Goal: Transaction & Acquisition: Purchase product/service

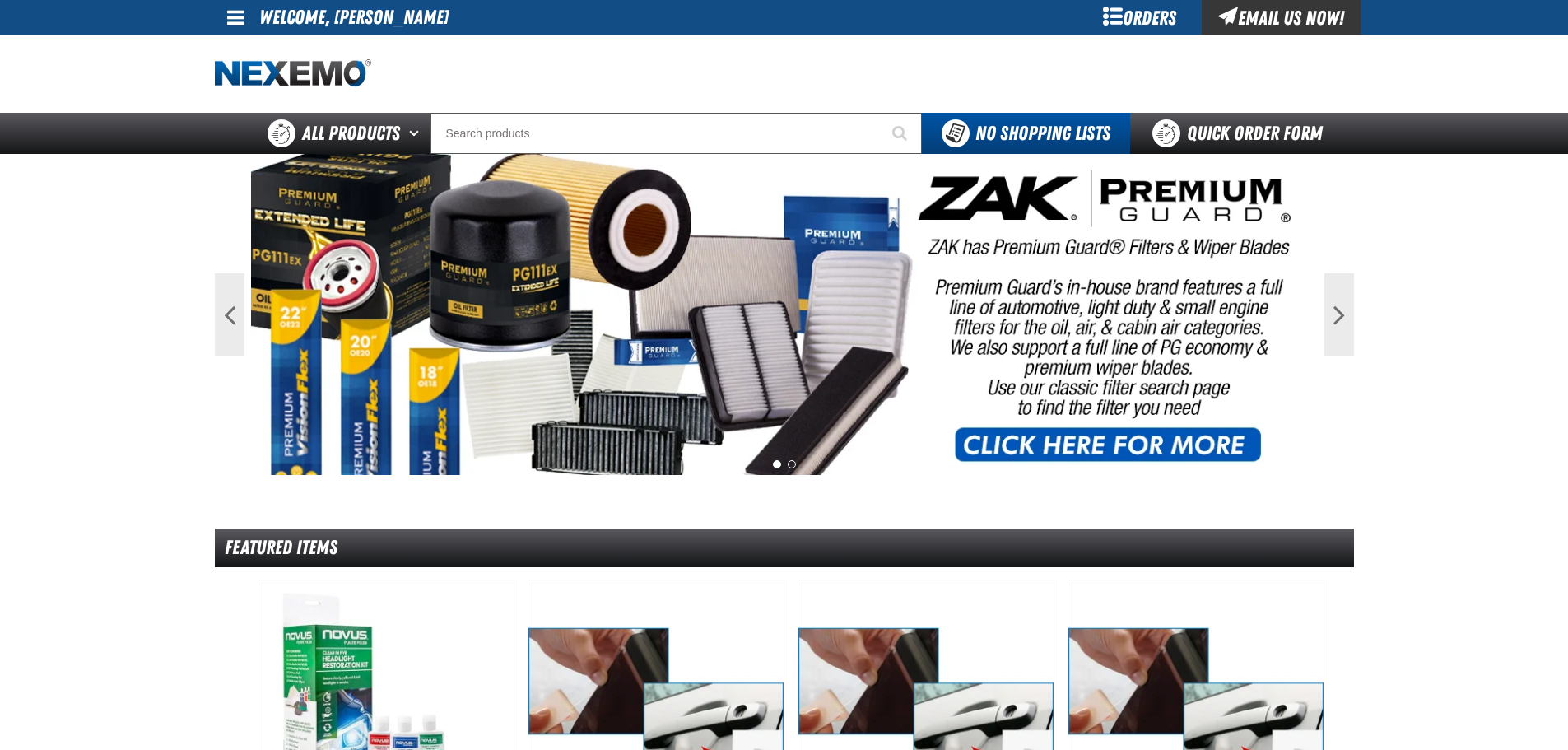
click at [1132, 13] on div "Orders" at bounding box center [1140, 17] width 123 height 34
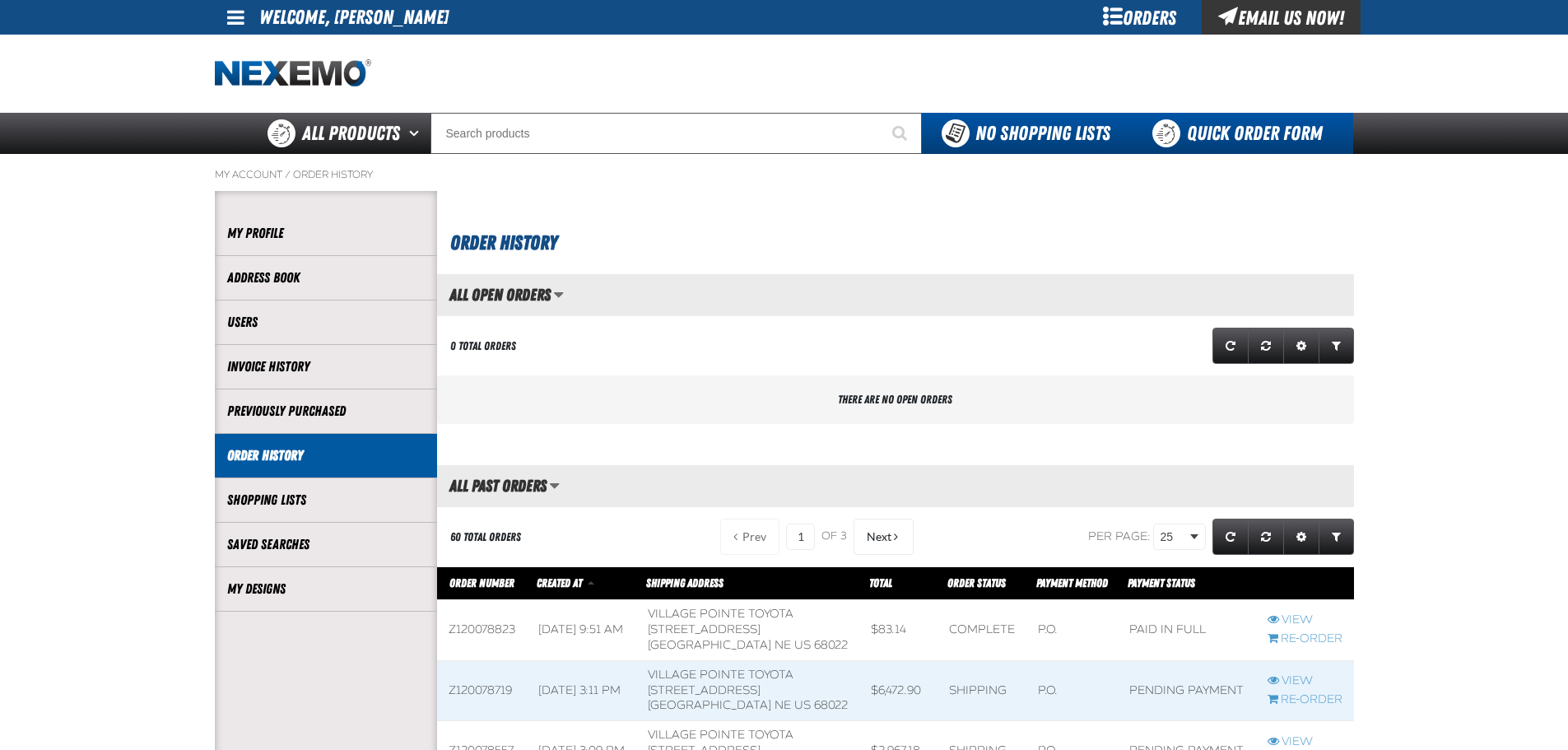
click at [1214, 137] on link "Quick Order Form" at bounding box center [1241, 134] width 223 height 41
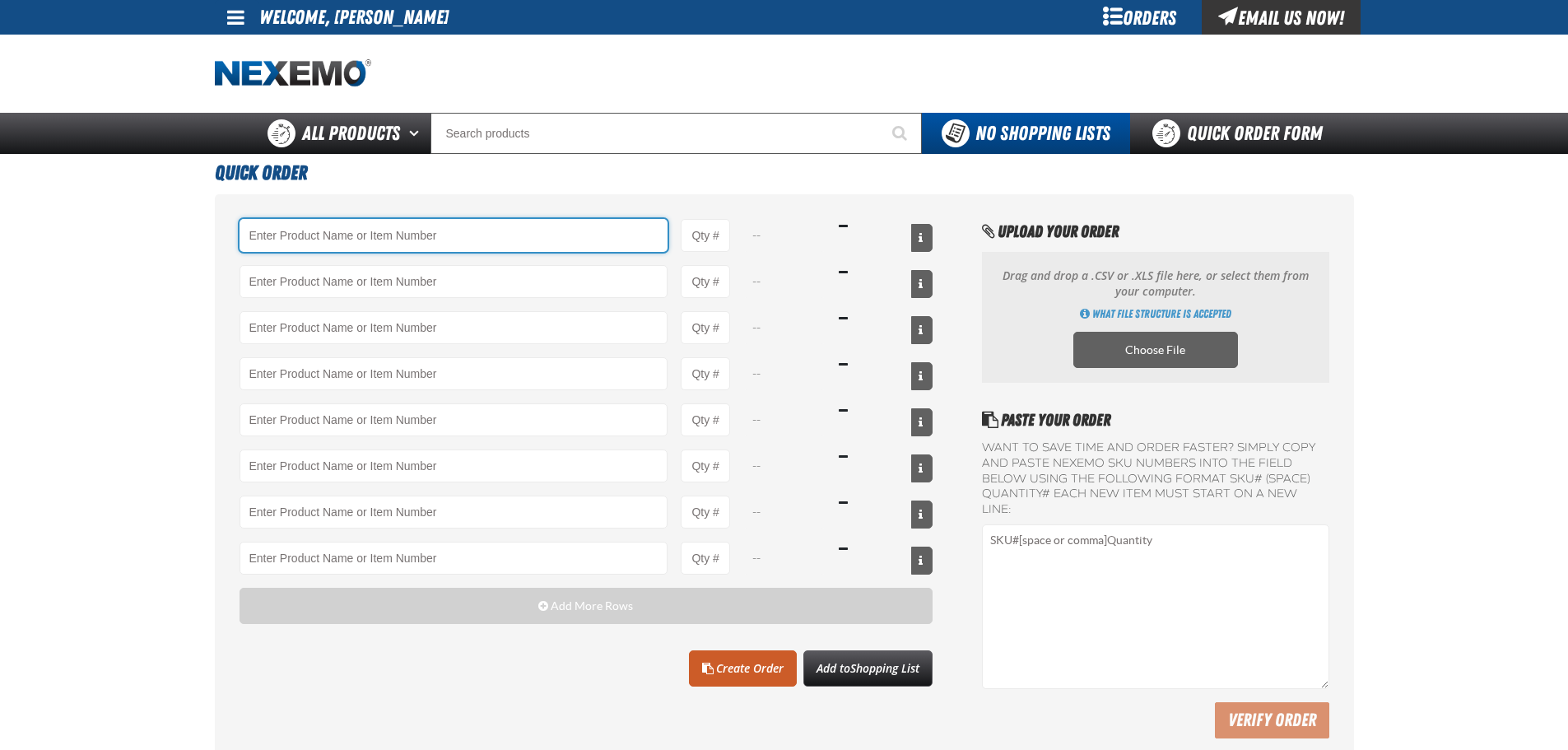
click at [428, 225] on input "Product" at bounding box center [454, 235] width 428 height 33
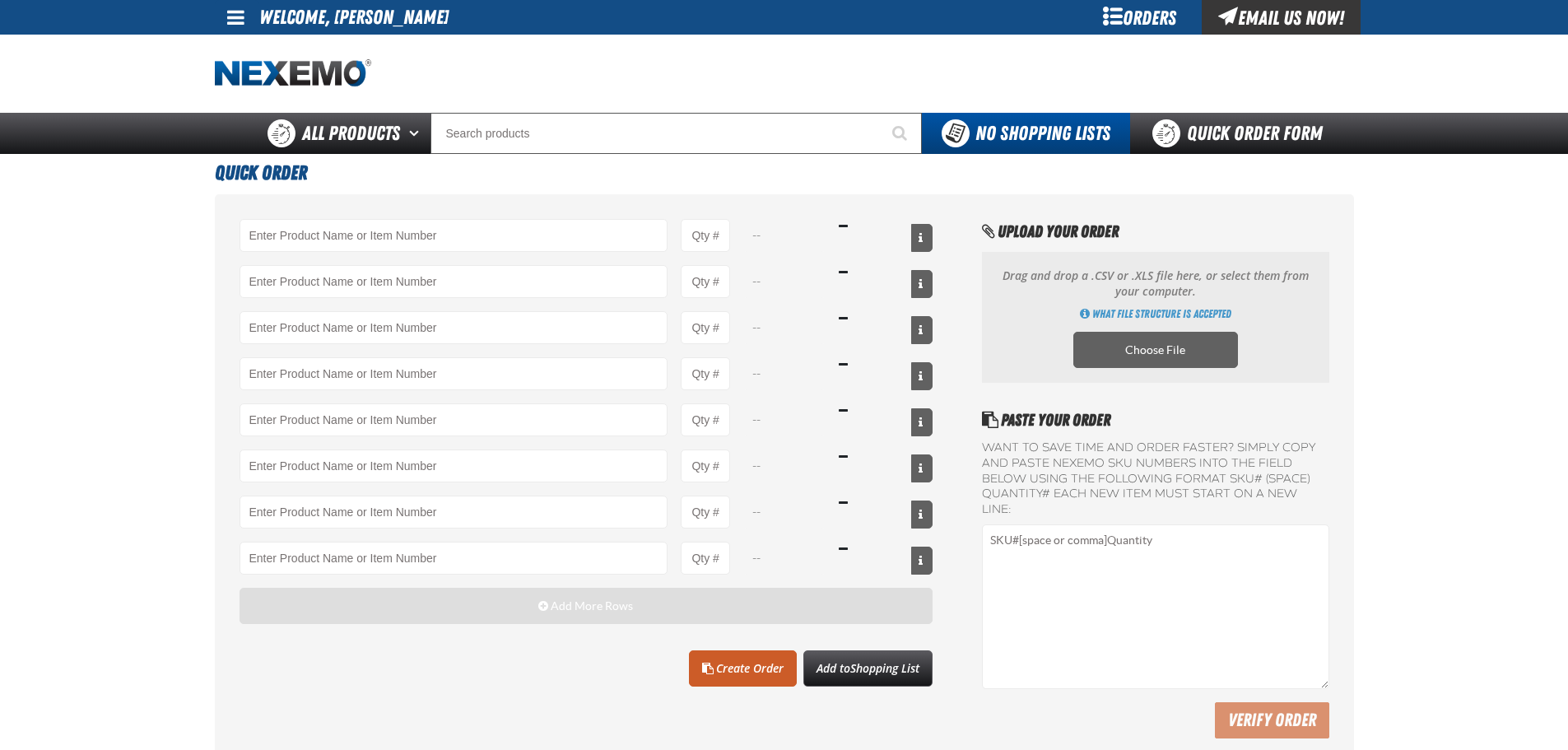
click at [593, 616] on button "Add More Rows" at bounding box center [586, 605] width 694 height 36
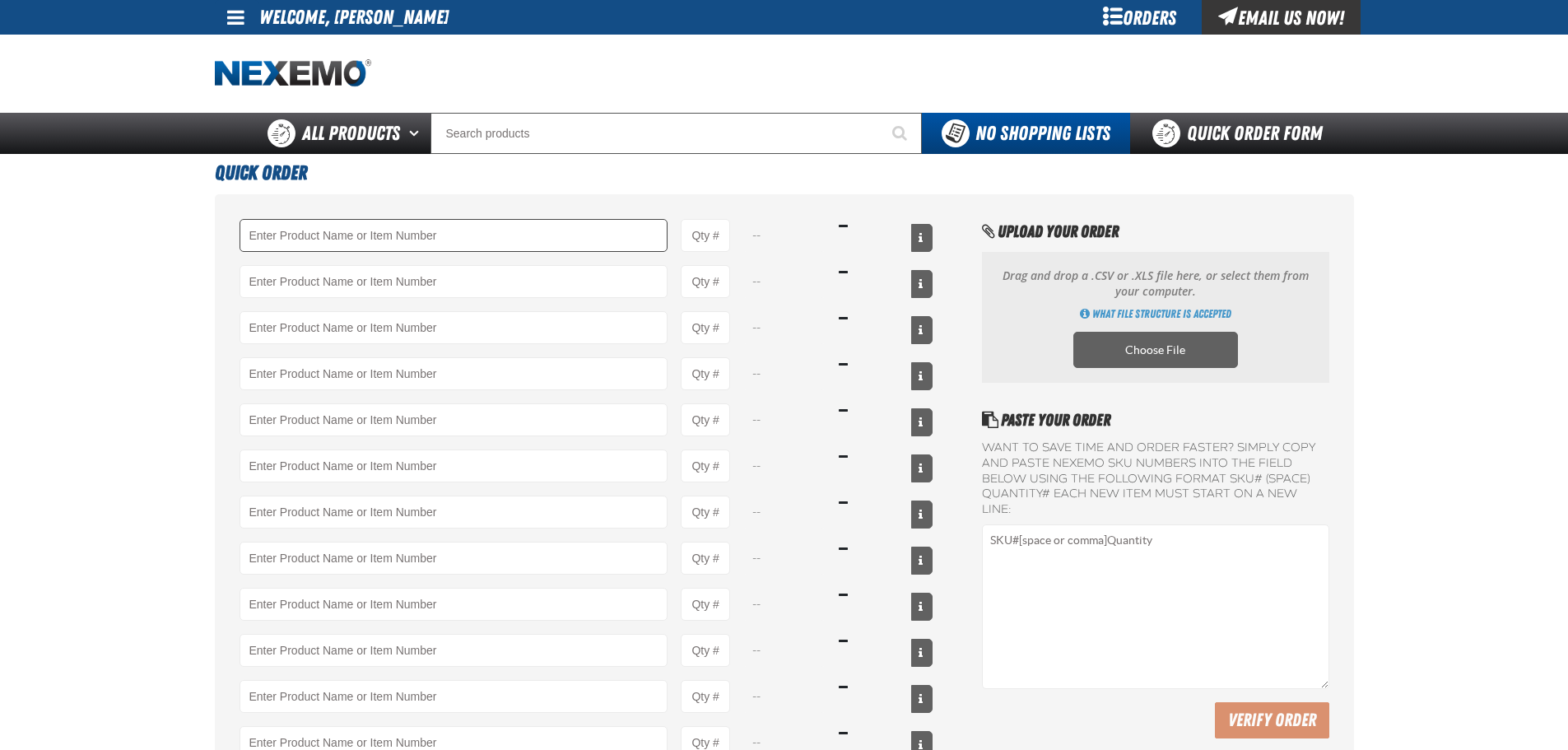
click at [383, 218] on div "-- -- -- -- -- -- -- -- -- --" at bounding box center [784, 571] width 1139 height 755
click at [384, 223] on input "Product" at bounding box center [454, 235] width 428 height 33
type input "A103 - Throttle Body and Intake Cleaner - ZAK Products"
type input "1"
select select "can"
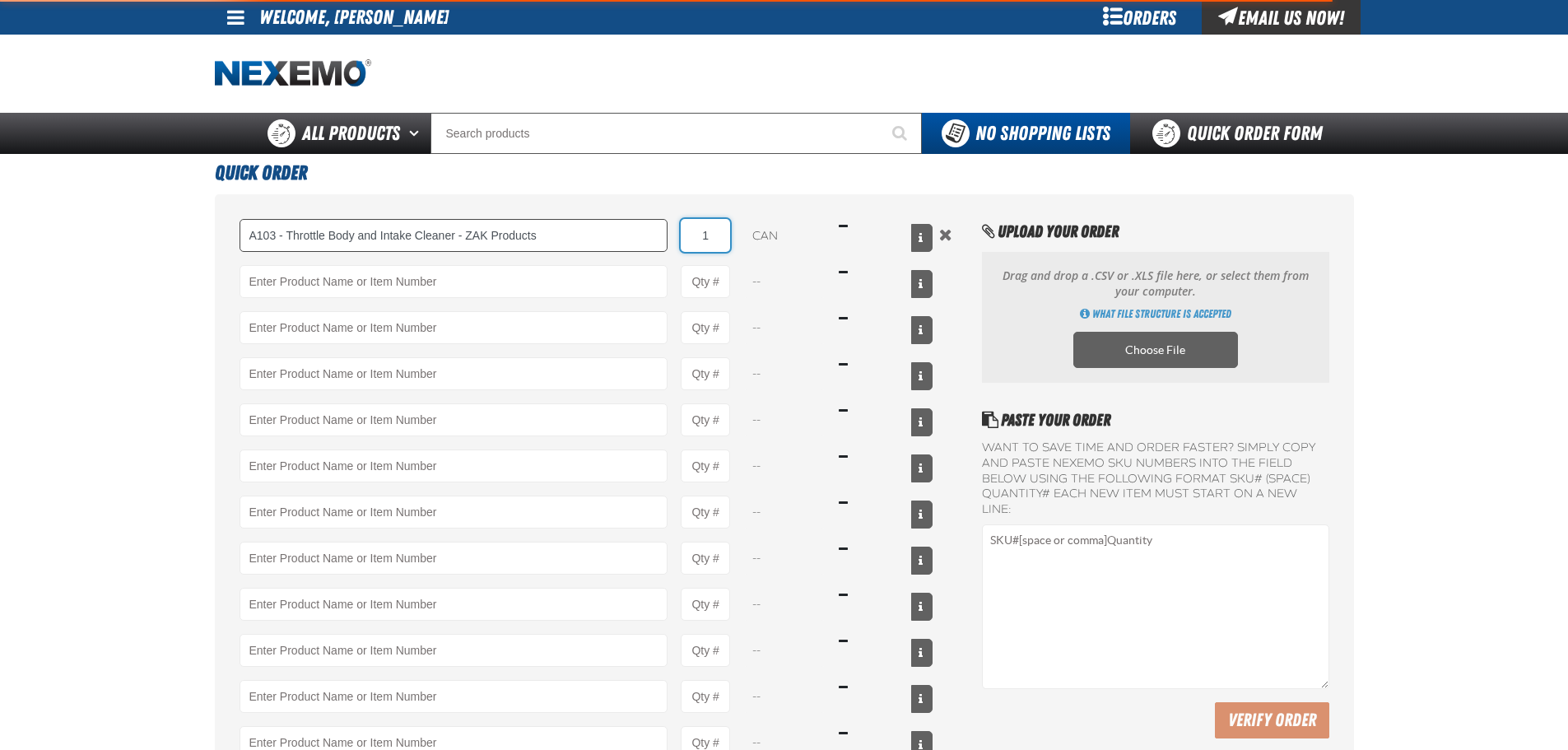
type input "A103 - Throttle Body and Intake Cleaner - ZAK Products"
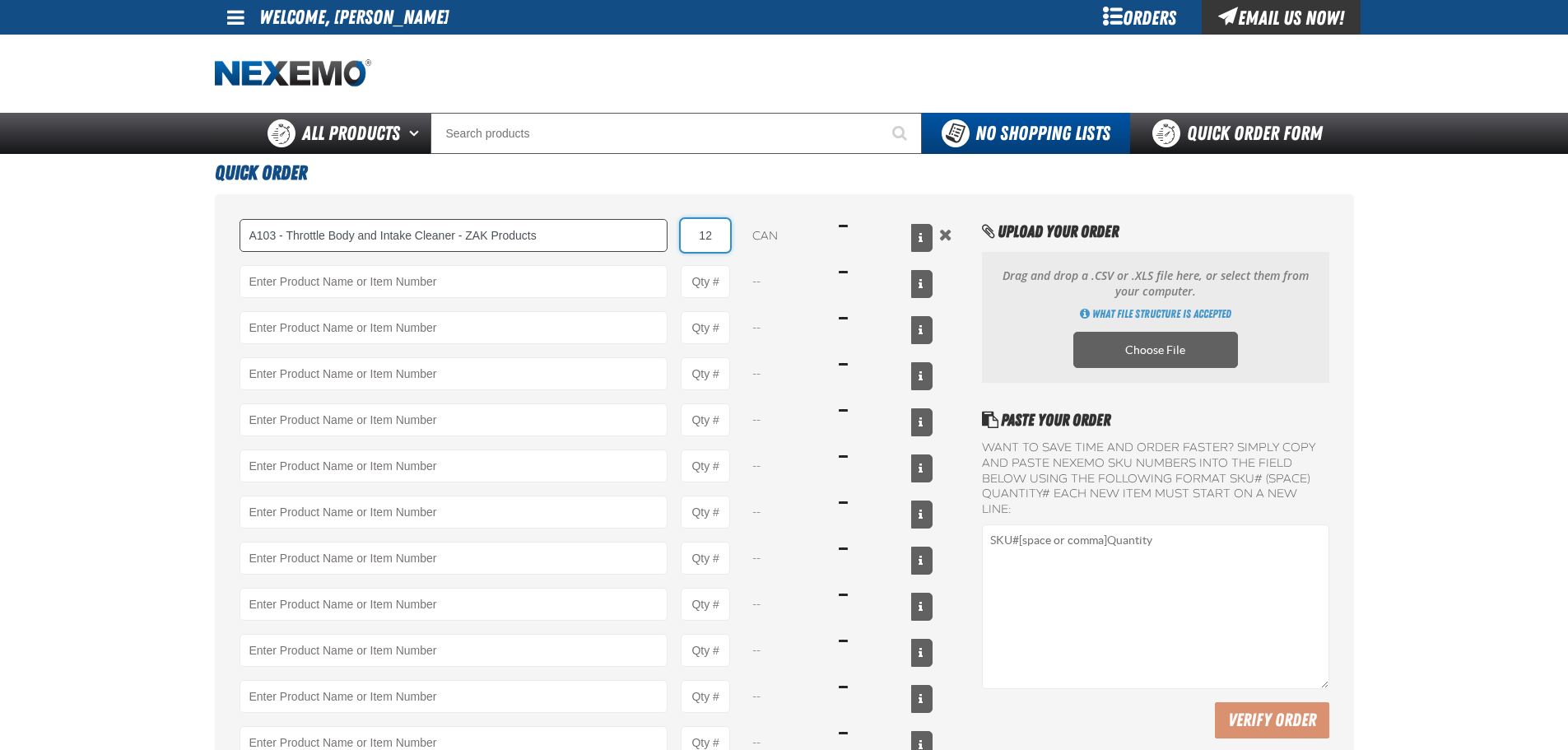
type input "12"
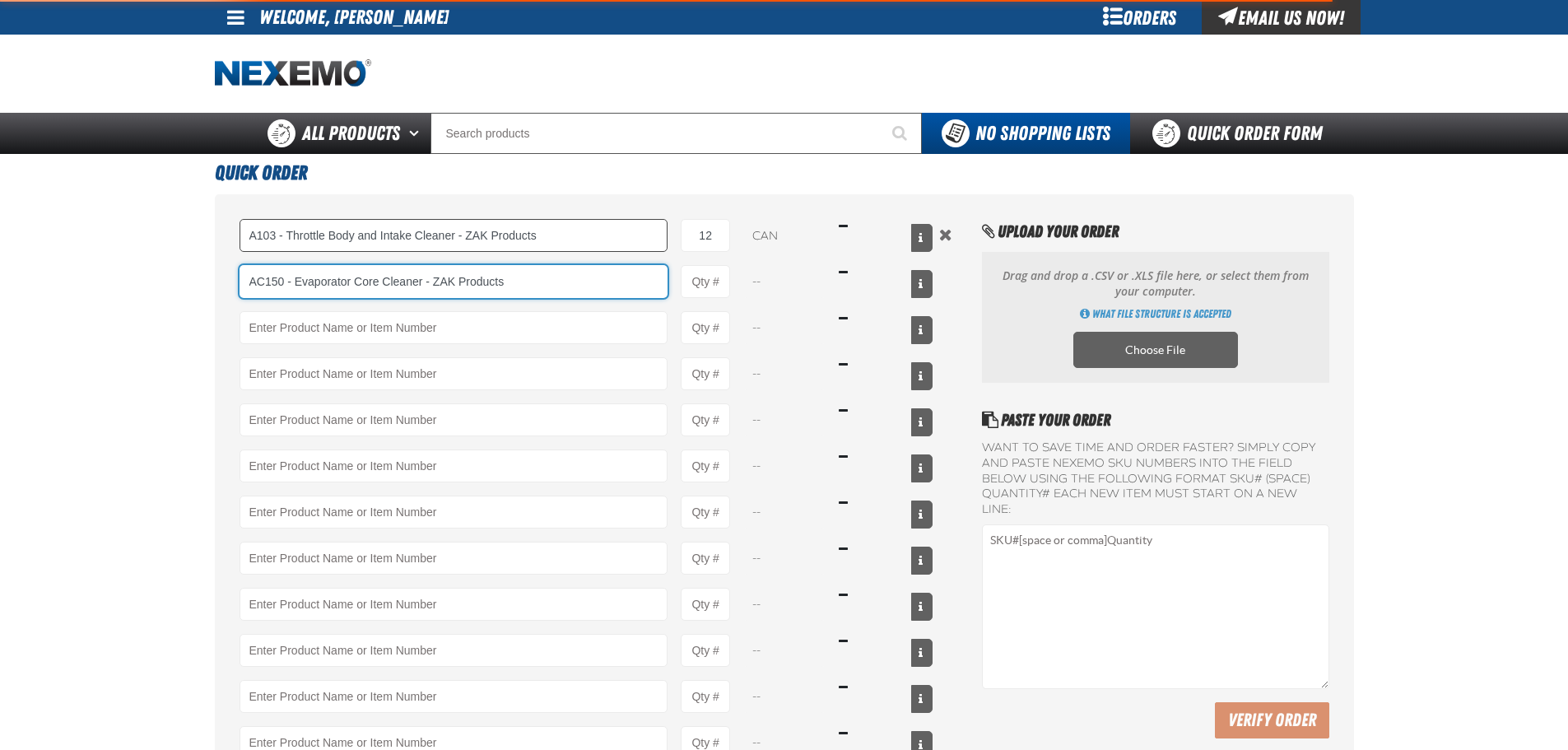
type input "AC150 - Evaporator Core Cleaner - ZAK Products"
type input "1"
select select "can"
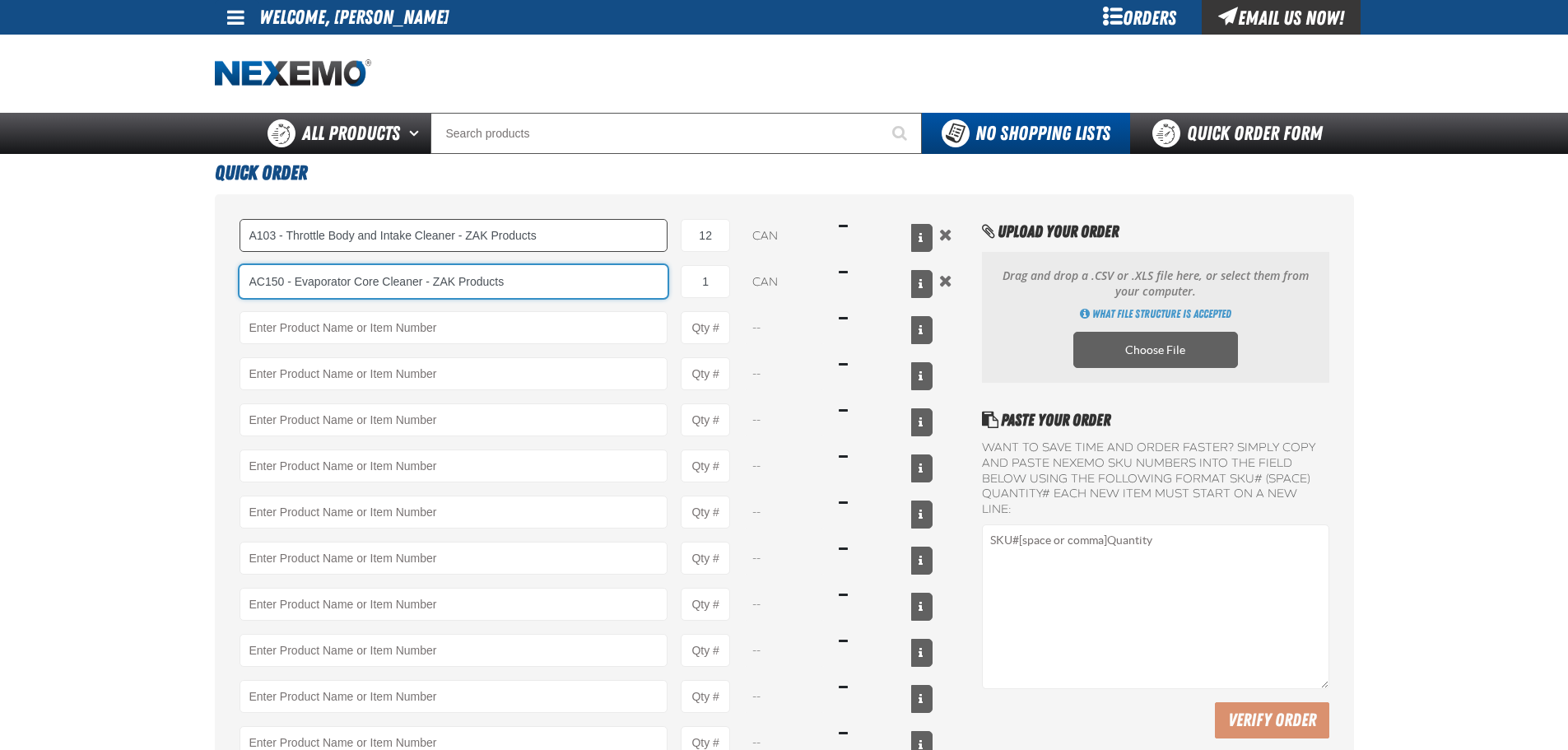
type input "AC150 - Evaporator Core Cleaner - ZAK Products"
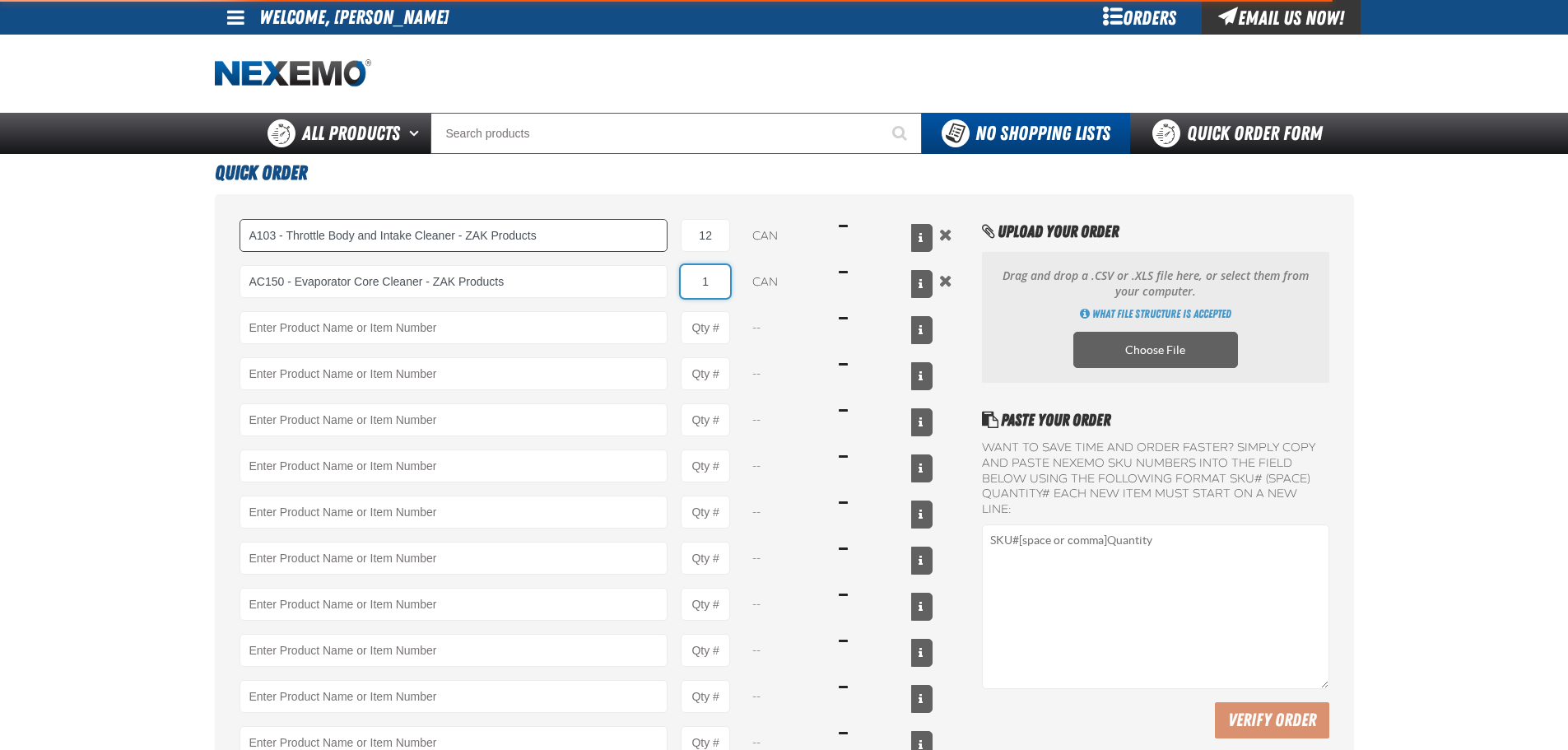
type input "12"
type input "AC150 - Evaporator Core Cleaner - ZAK Products"
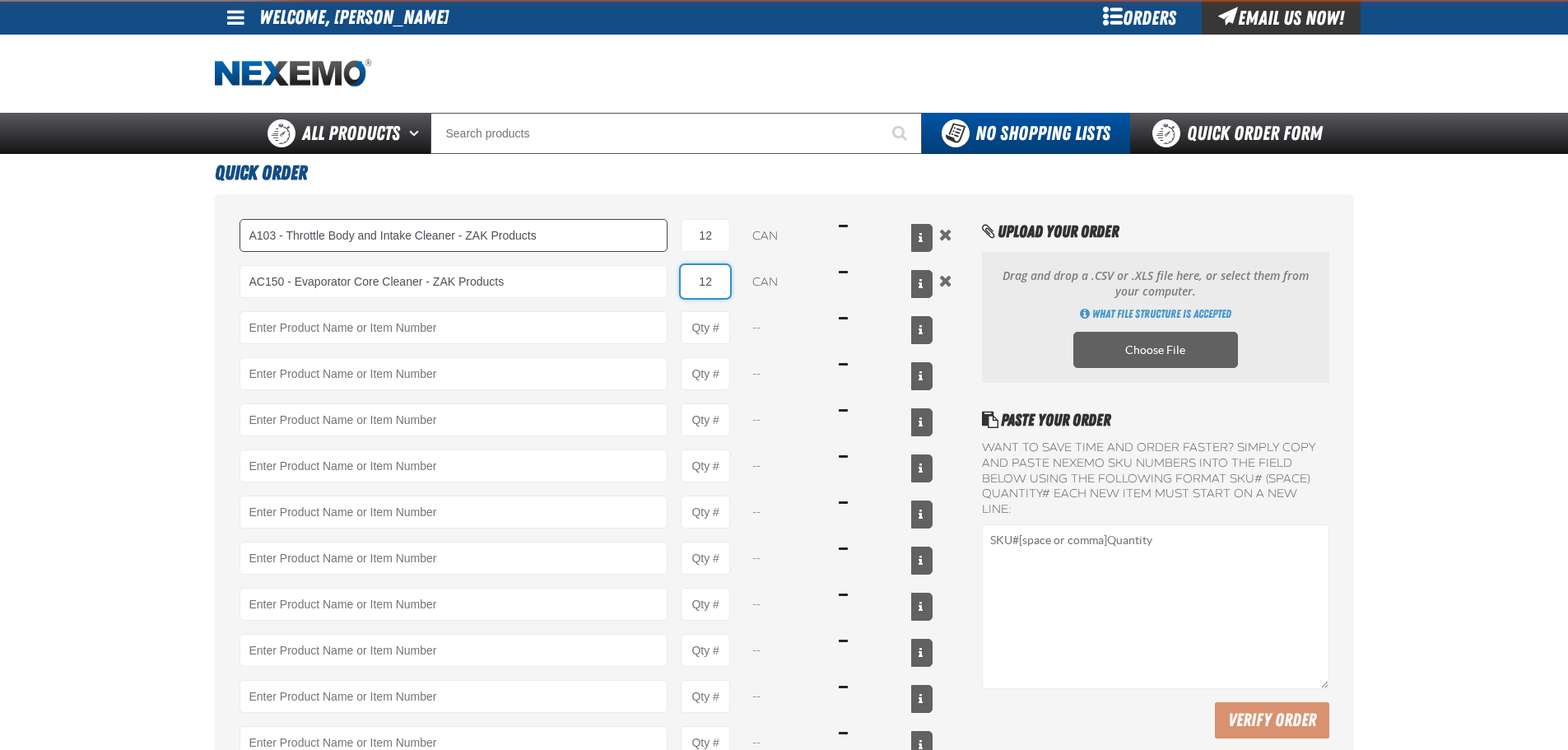
type input "12"
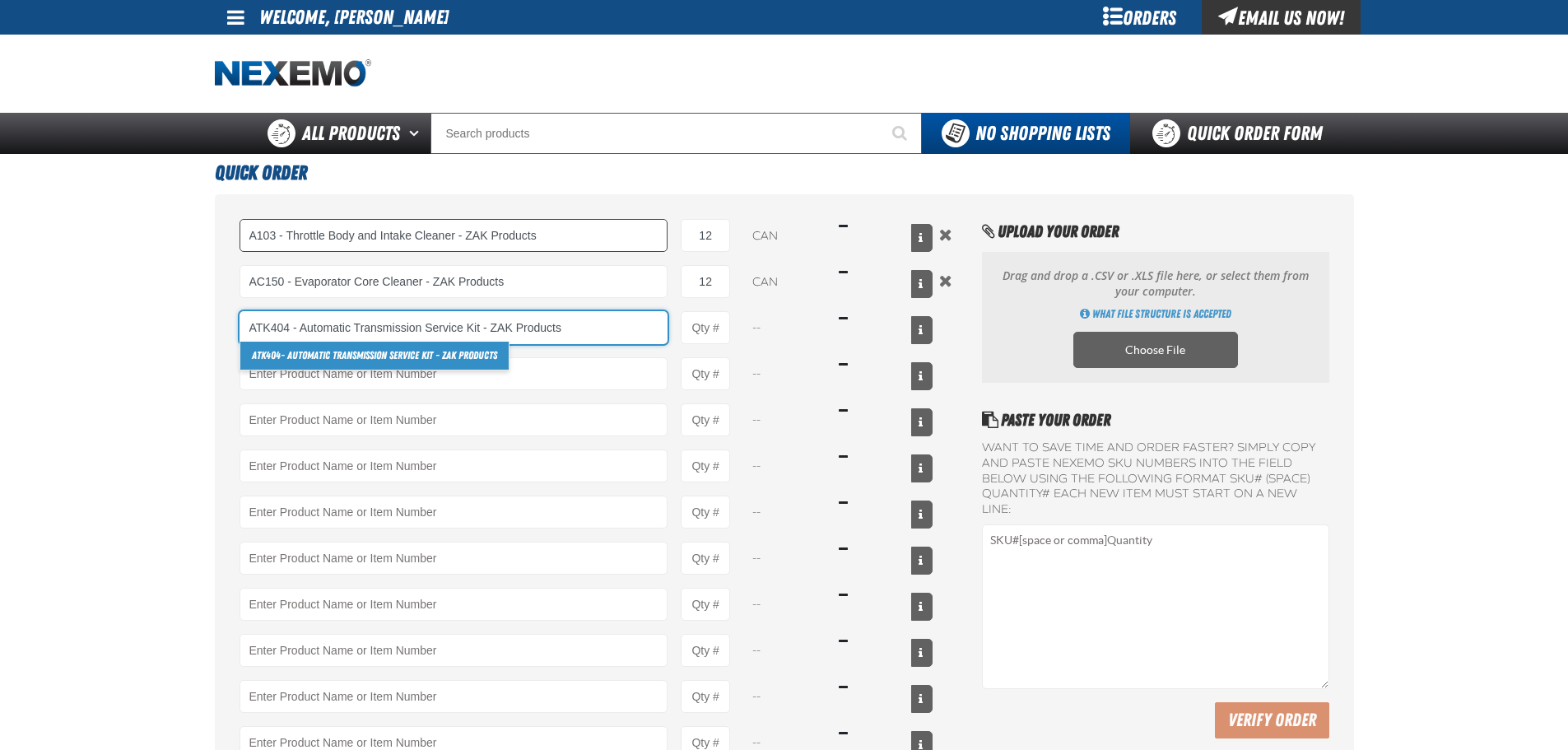
type input "ATK404 - Automatic Transmission Service Kit - ZAK Products"
type input "1"
select select "kit"
type input "ATK404 - Automatic Transmission Service Kit - ZAK Products"
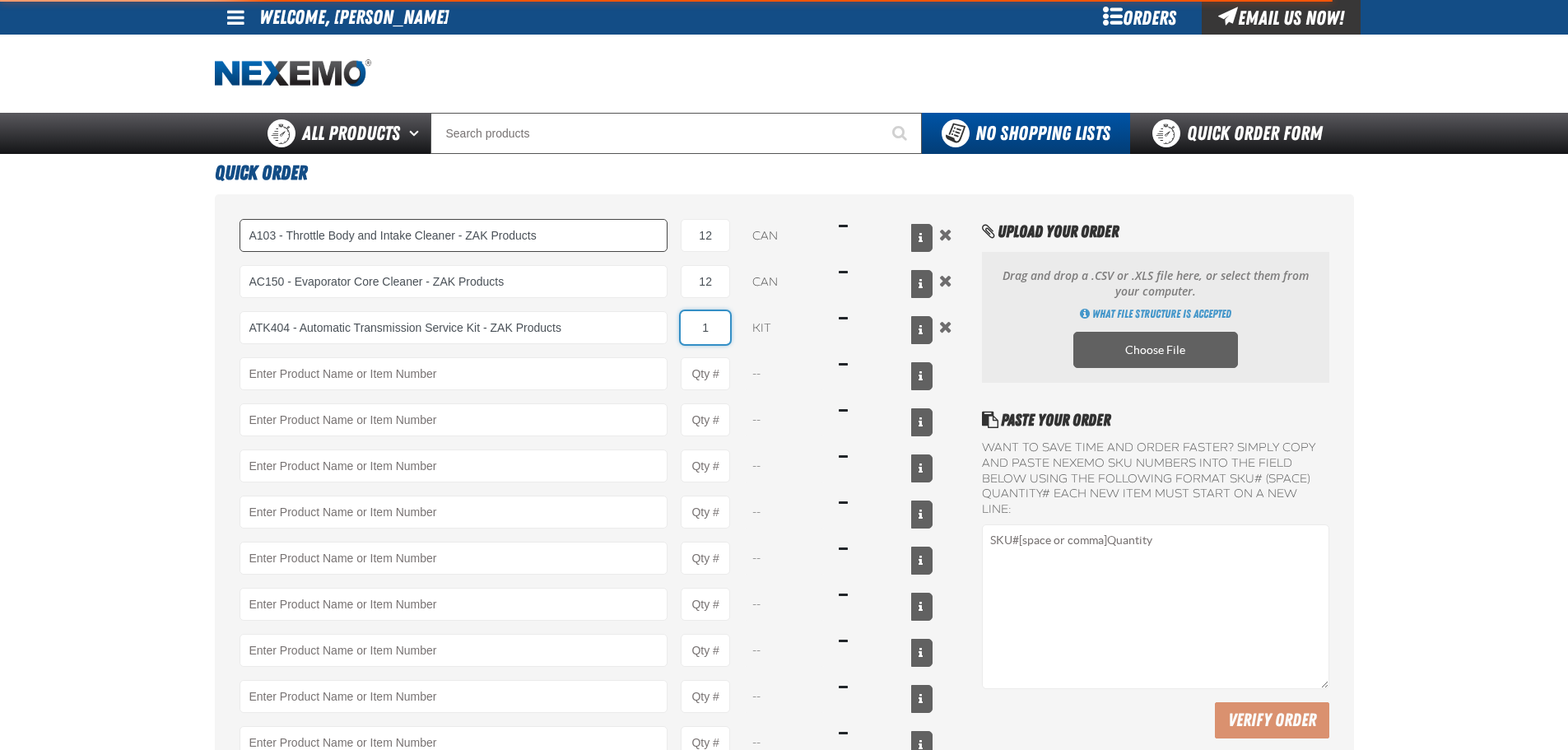
type input "12"
type input "ATK404 - Automatic Transmission Service Kit - ZAK Products"
type input "12"
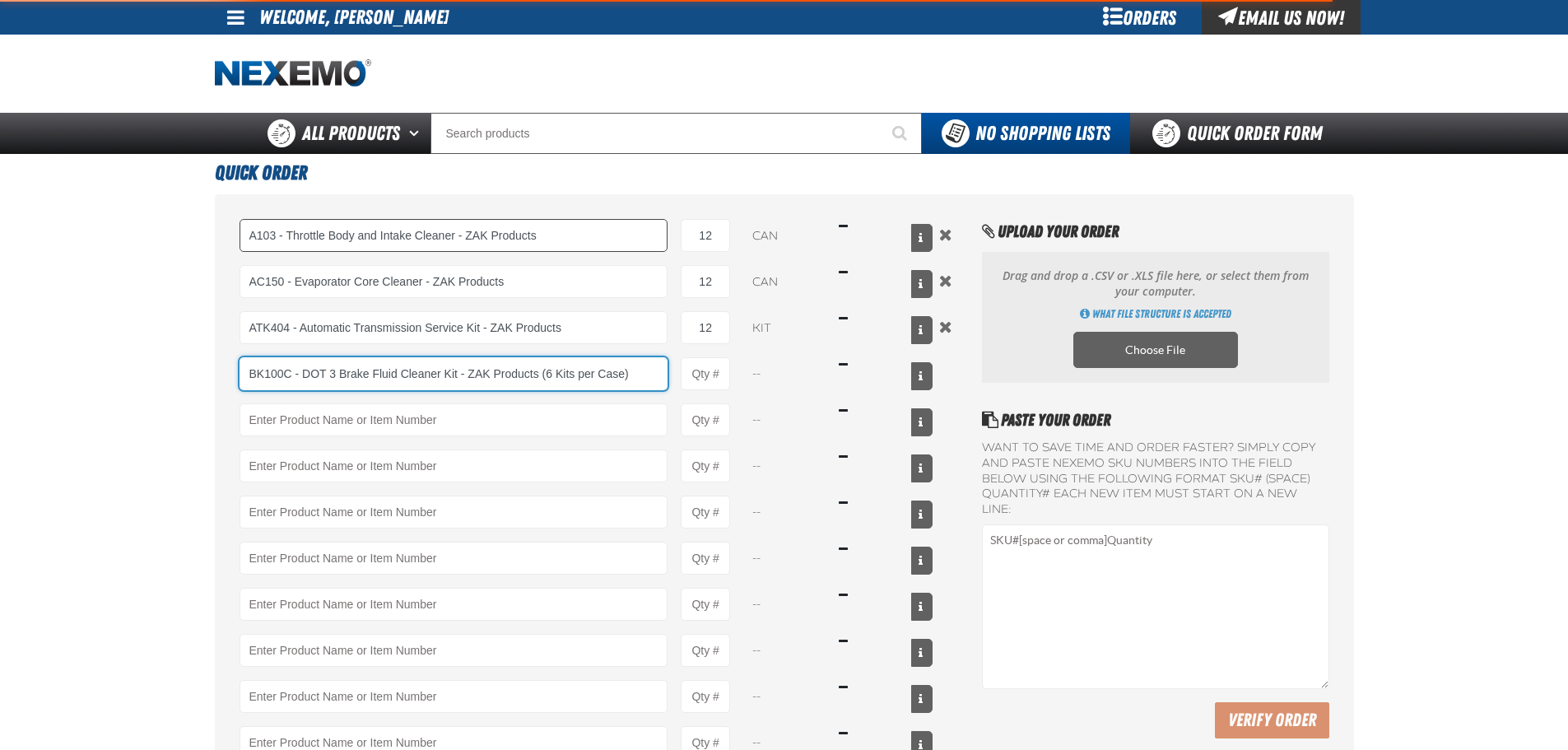
type input "BK100C - DOT 3 Brake Fluid Cleaner Kit - ZAK Products (6 Kits per Case)"
type input "1"
select select "kit"
type input "BK100C - DOT 3 Brake Fluid Cleaner Kit - ZAK Products (6 Kits per Case)"
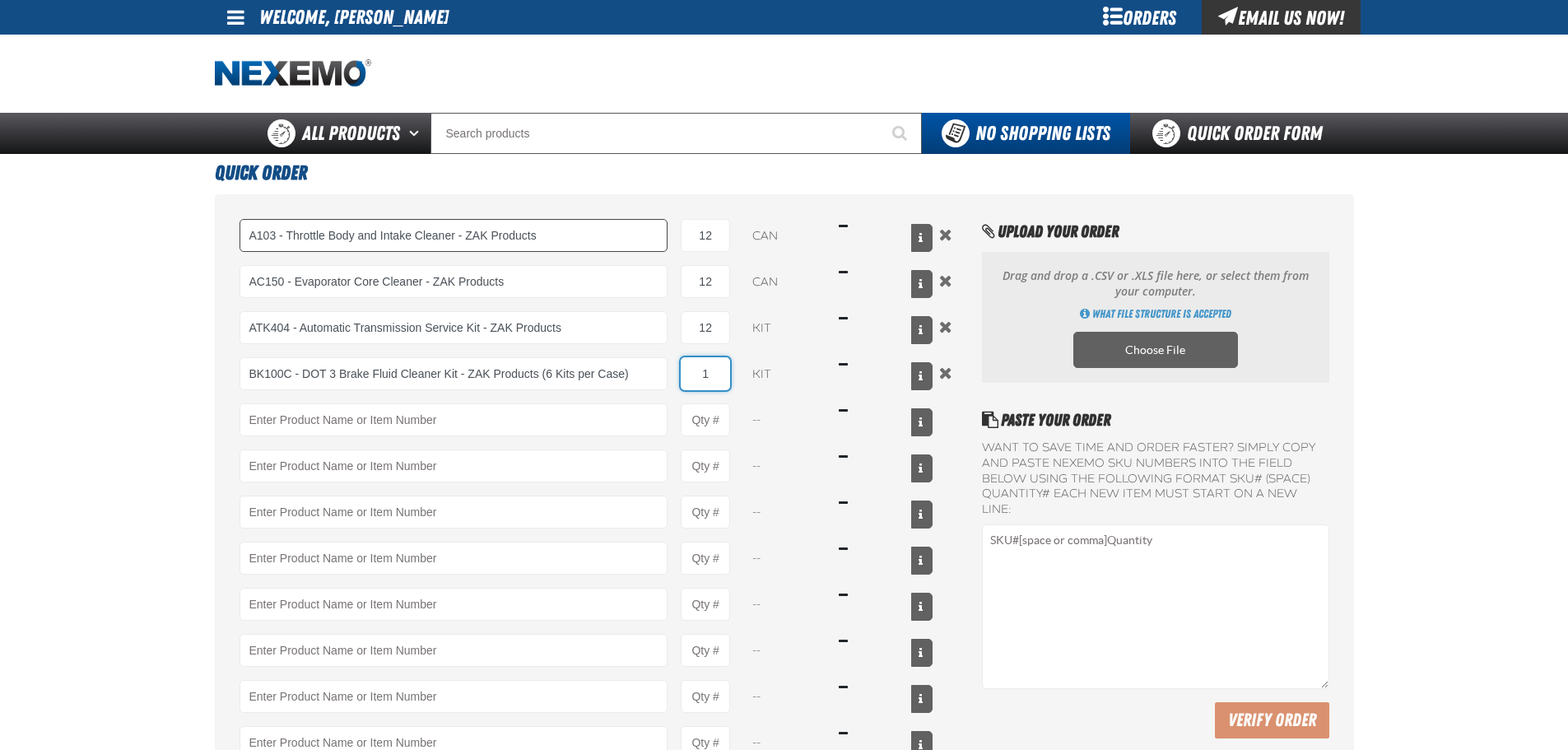
type input "3"
type input "BK100C - DOT 3 Brake Fluid Cleaner Kit - ZAK Products (6 Kits per Case)"
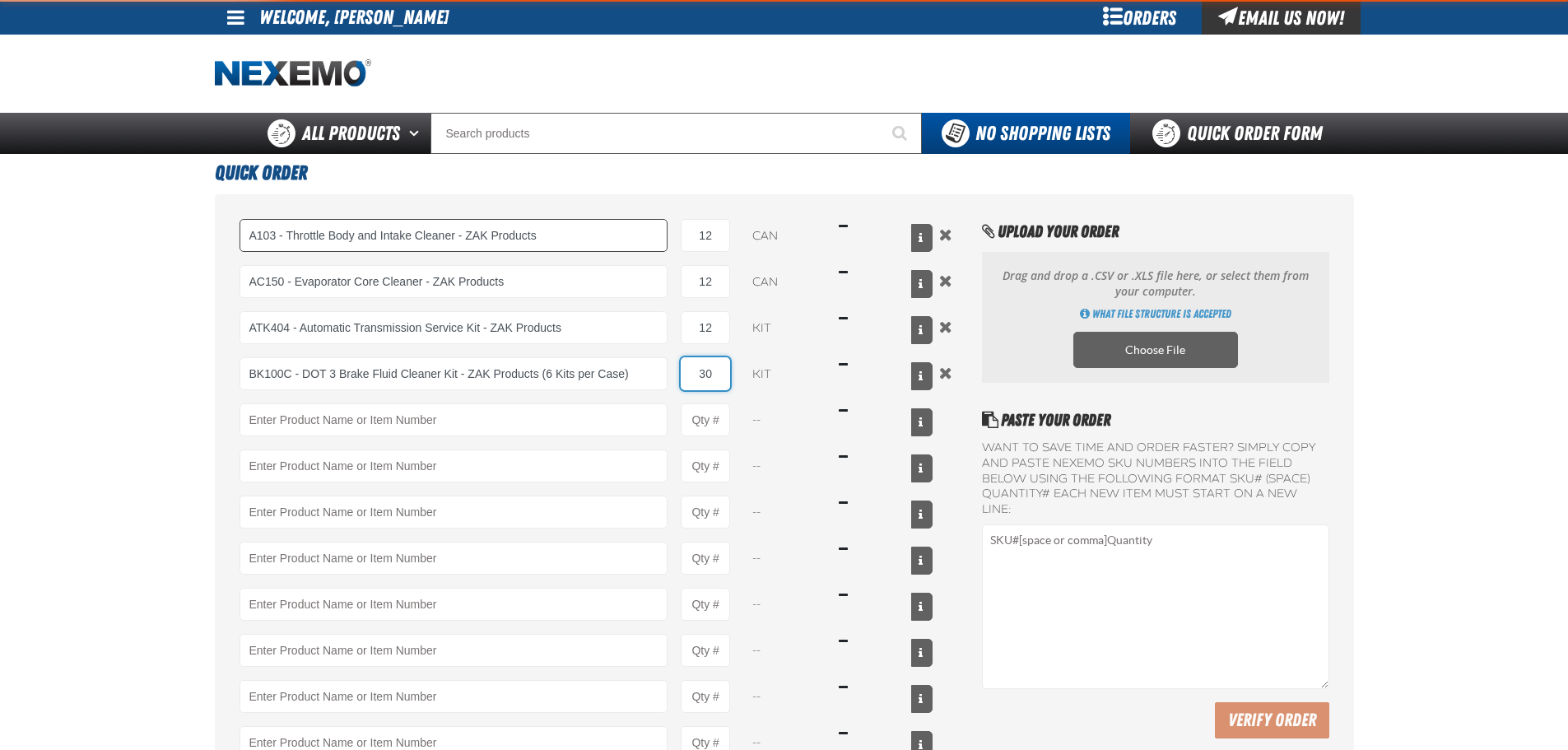
type input "30"
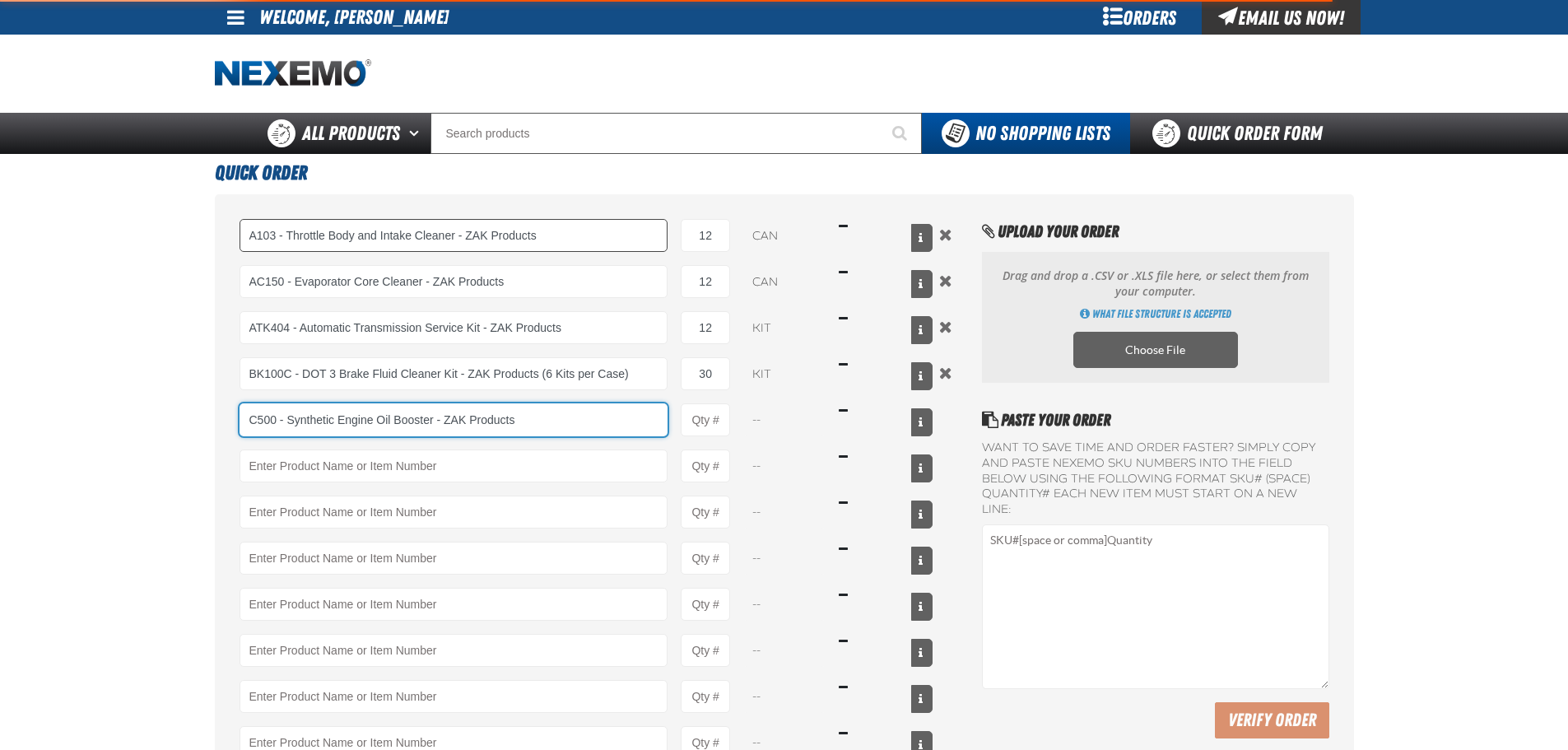
type input "C500 - Synthetic Engine Oil Booster - ZAK Products"
type input "1"
select select "bottle"
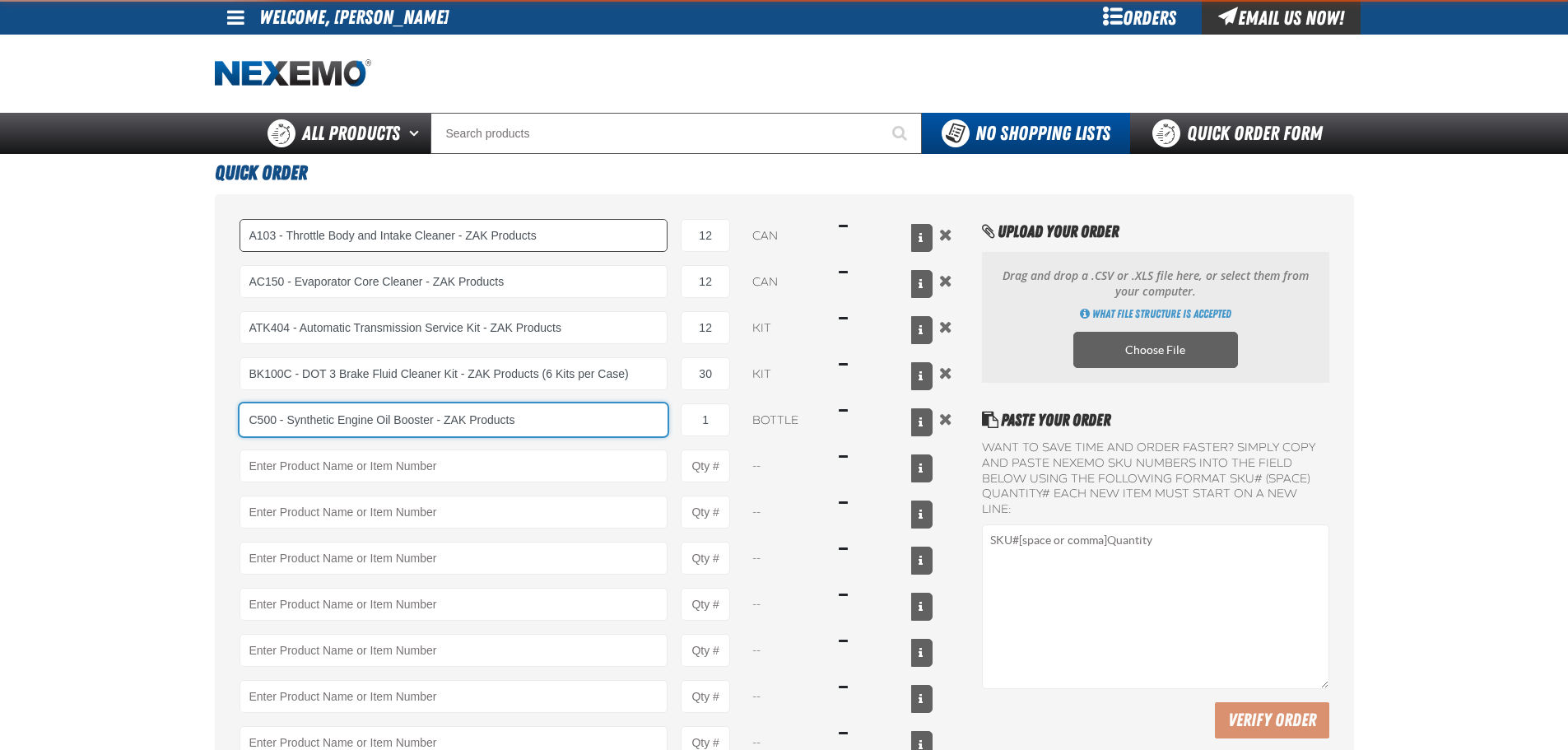
type input "C500 - Synthetic Engine Oil Booster - ZAK Products"
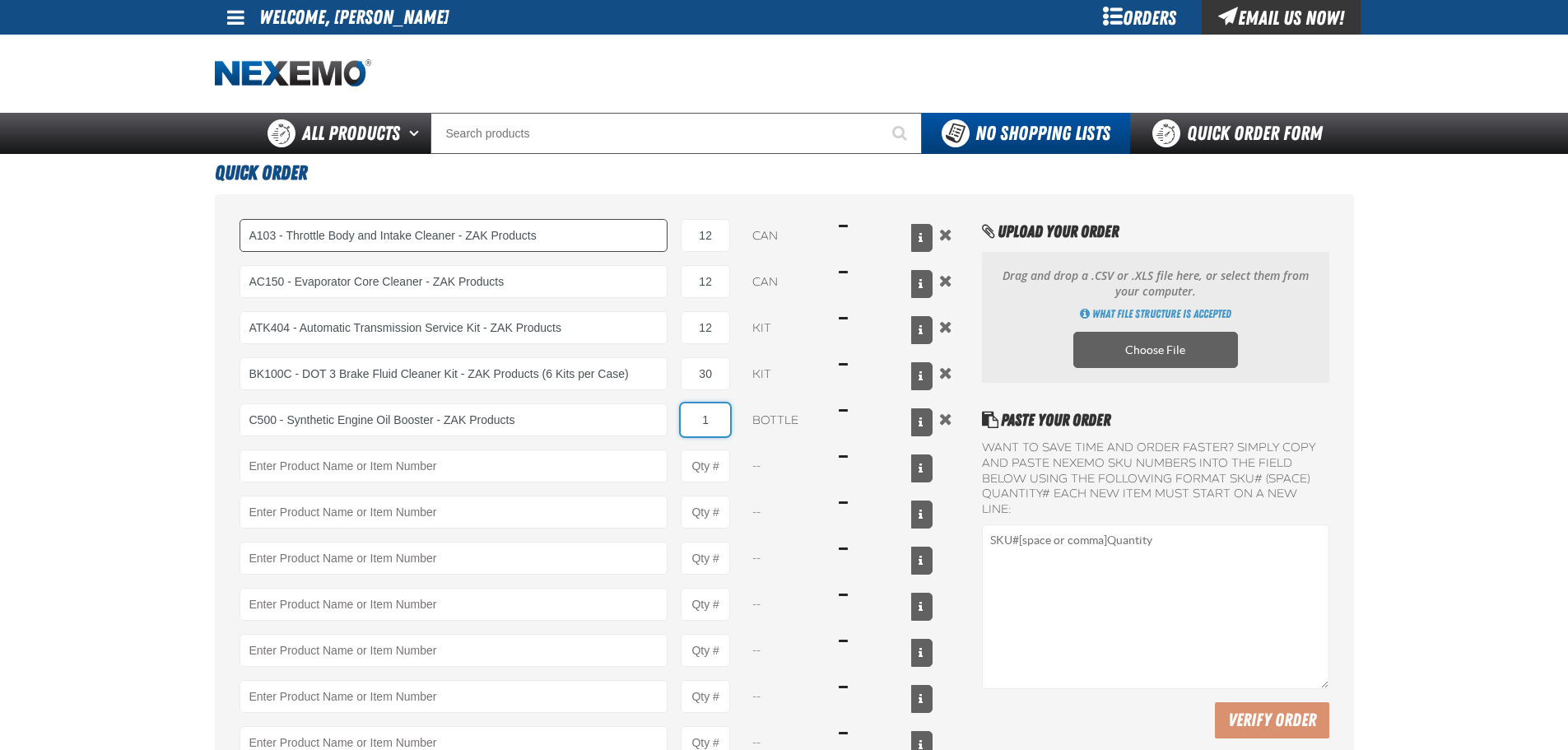
type input "2"
type input "C500 - Synthetic Engine Oil Booster - ZAK Products"
type input "216"
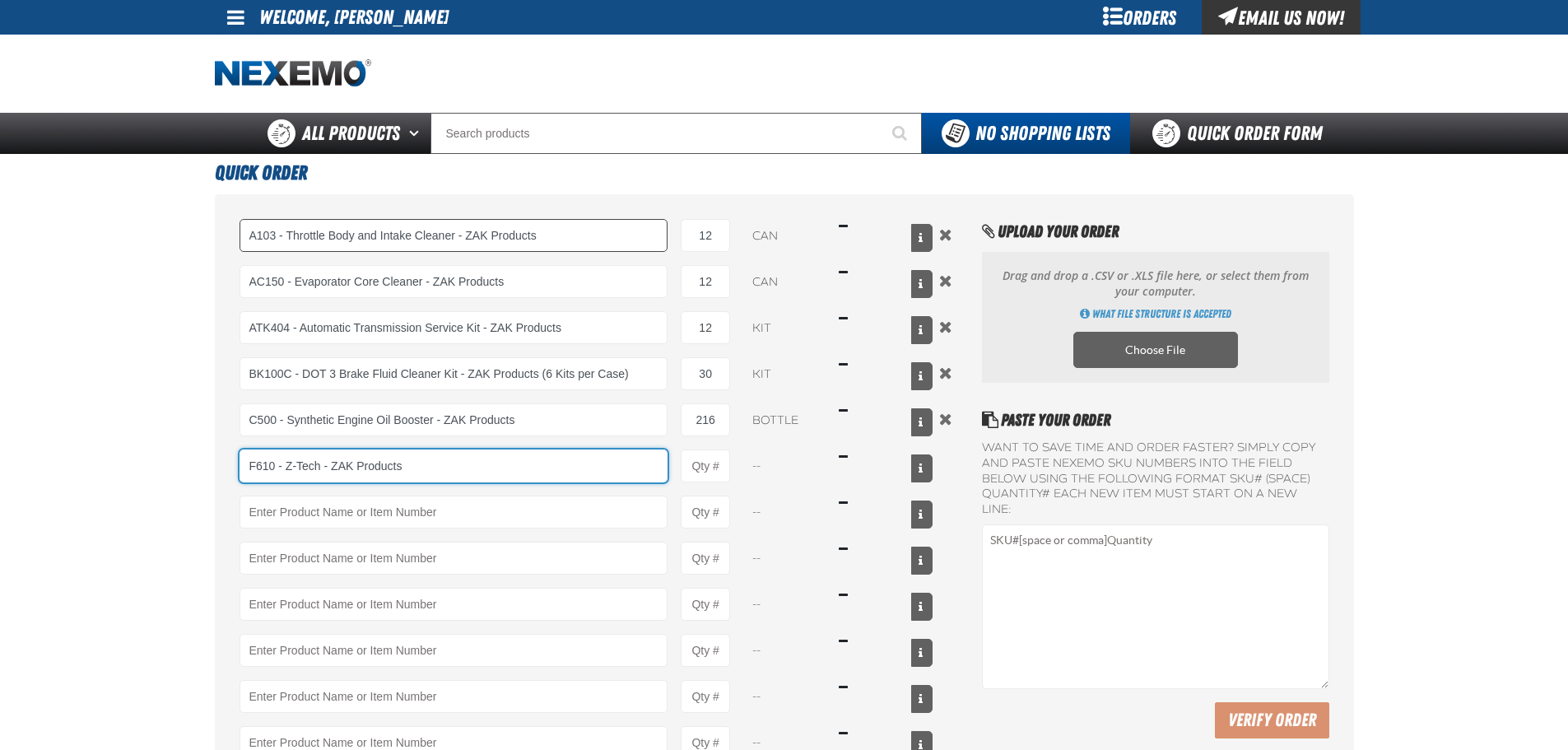
type input "F610 - Z-Tech - ZAK Products"
type input "1"
select select "bottle"
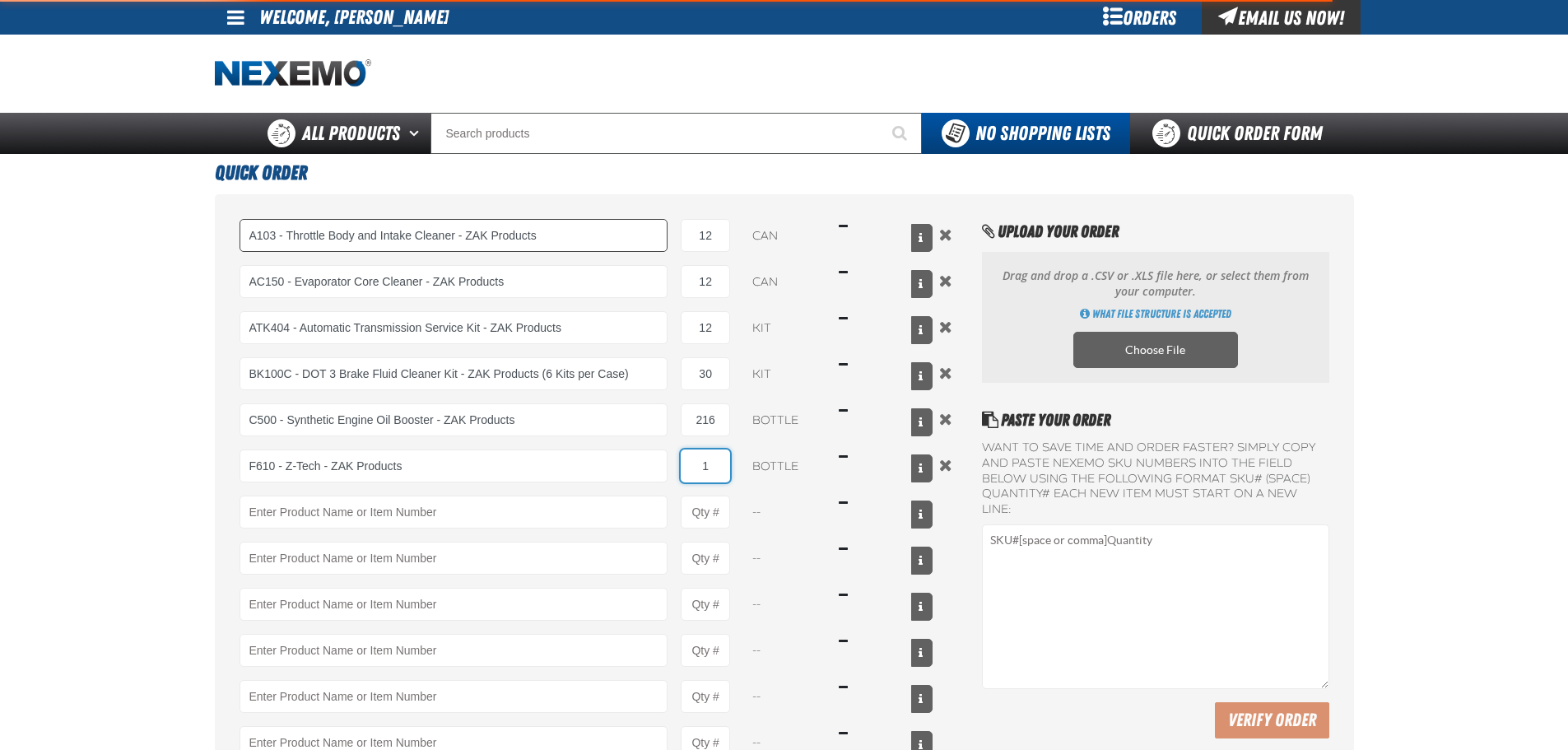
type input "F610 - Z-Tech - ZAK Products"
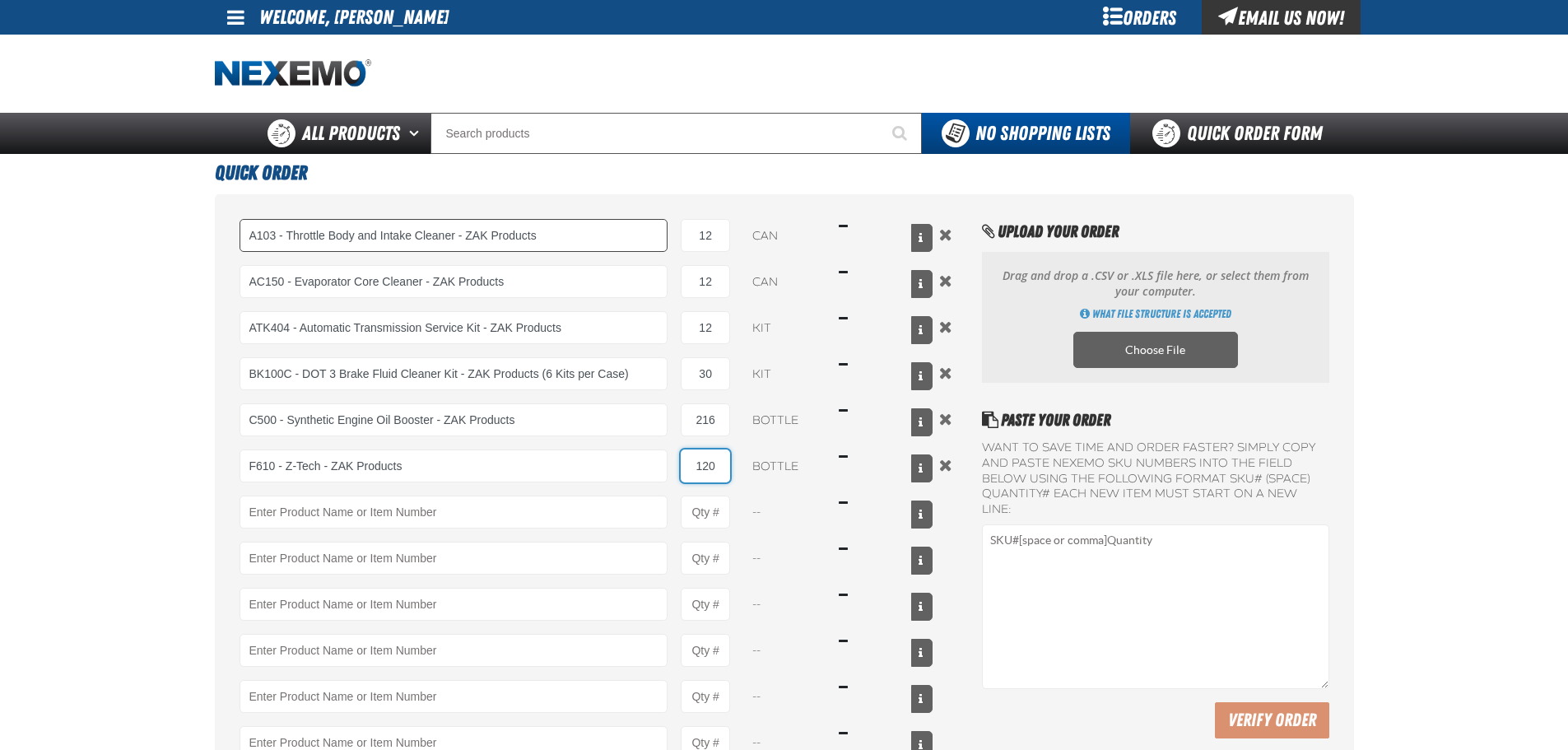
type input "120"
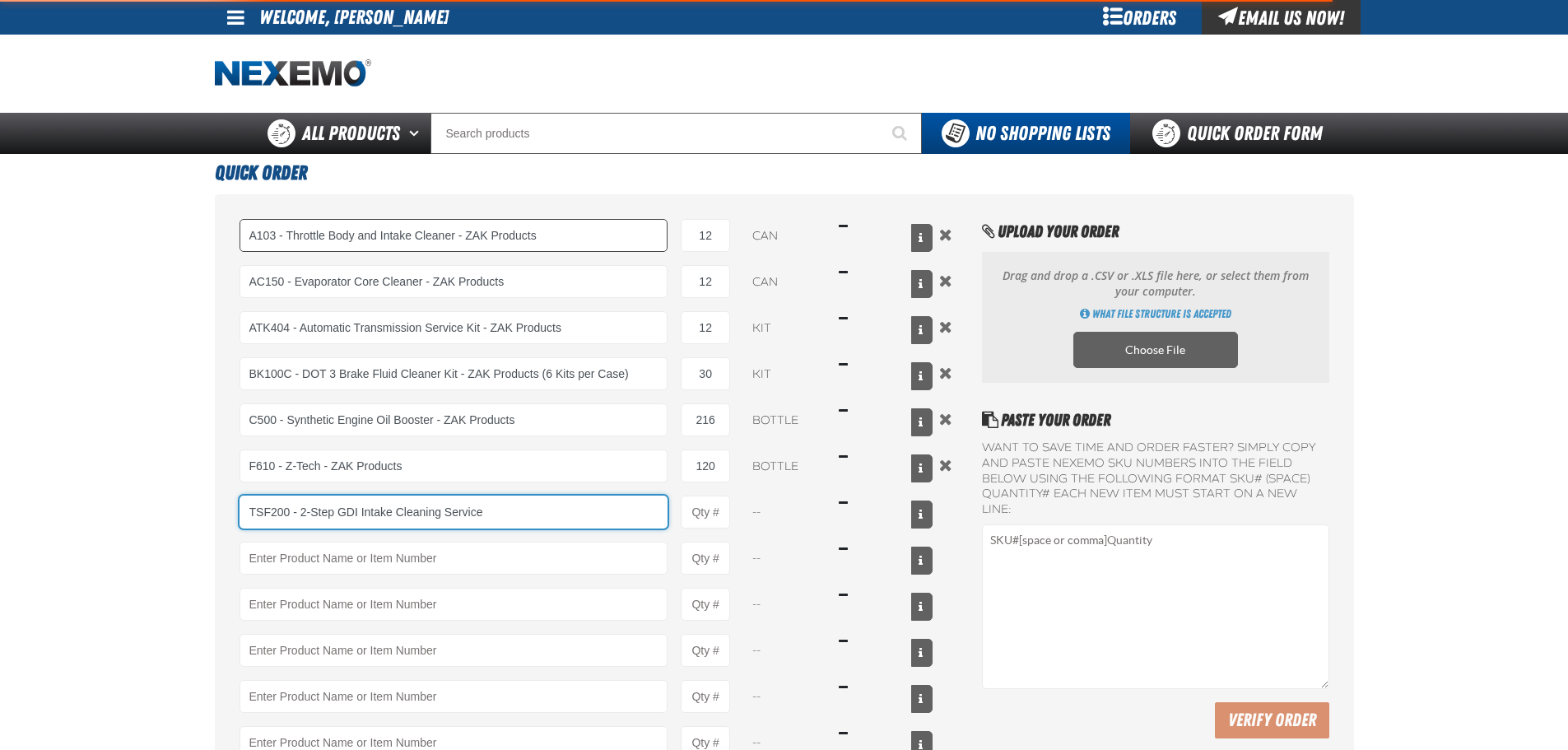
type input "TSF200 - 2-Step GDI Intake Cleaning Service"
type input "1"
select select "kit"
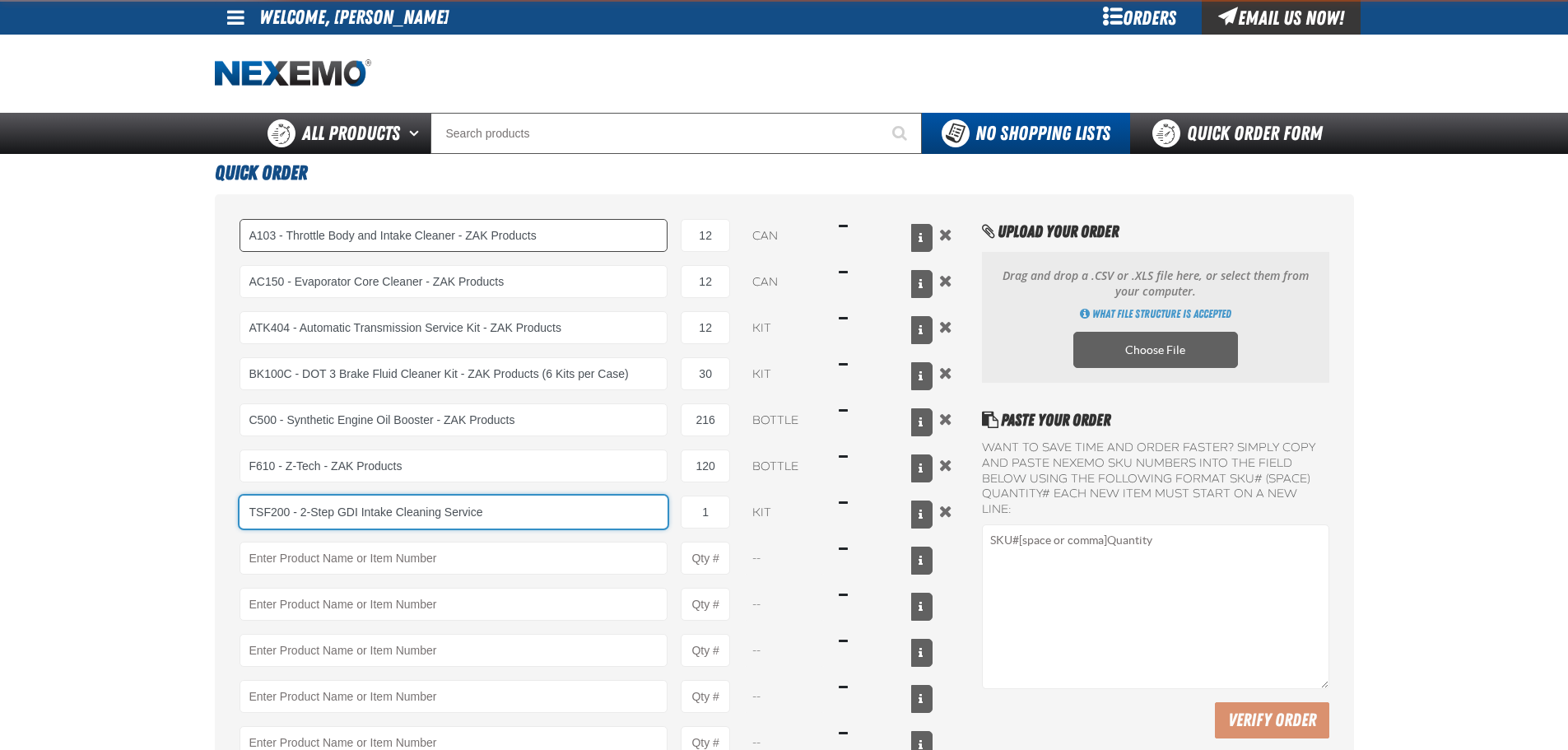
type input "TSF200 - 2-Step GDI Intake Cleaning Service"
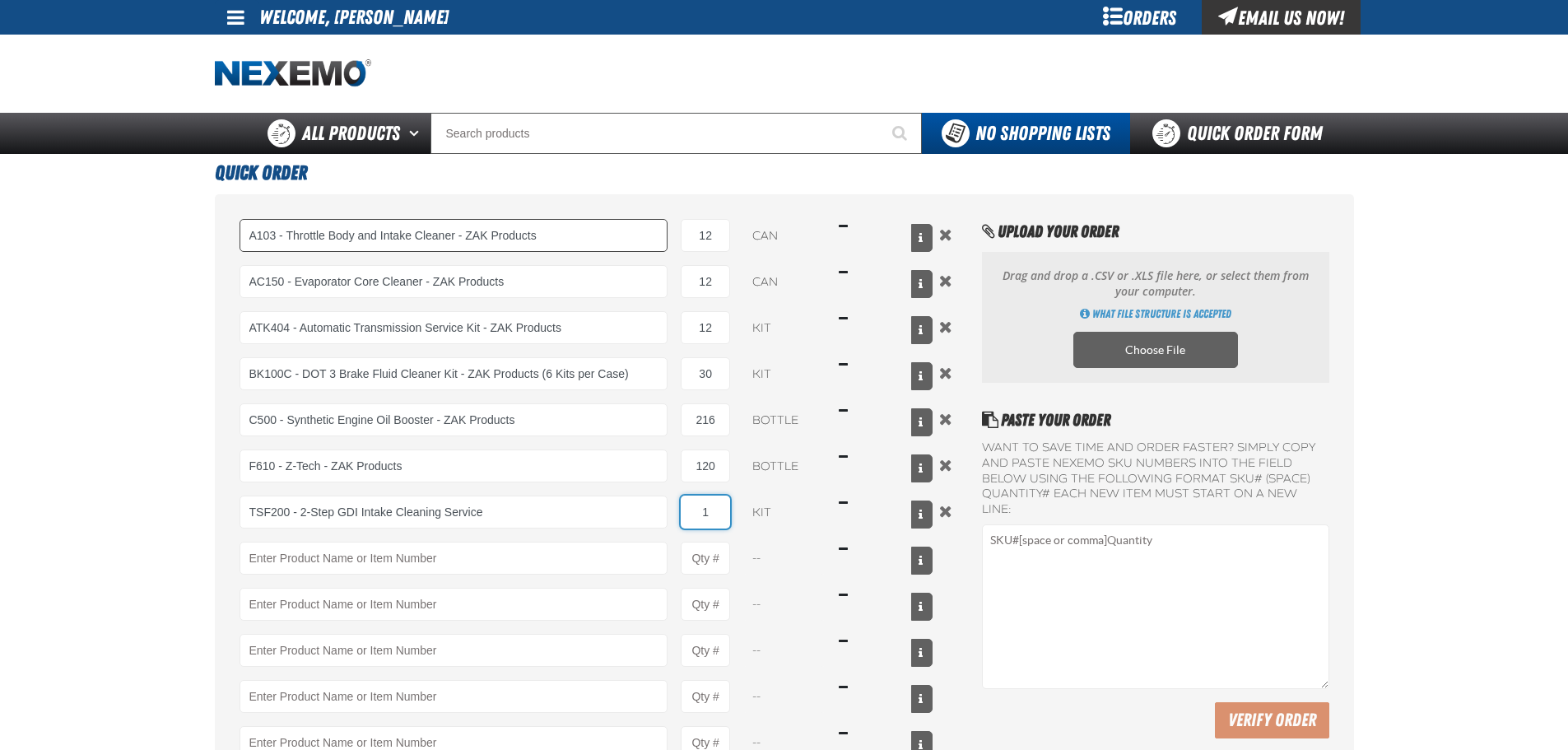
type input "6"
type input "TSF200 - 2-Step GDI Intake Cleaning Service"
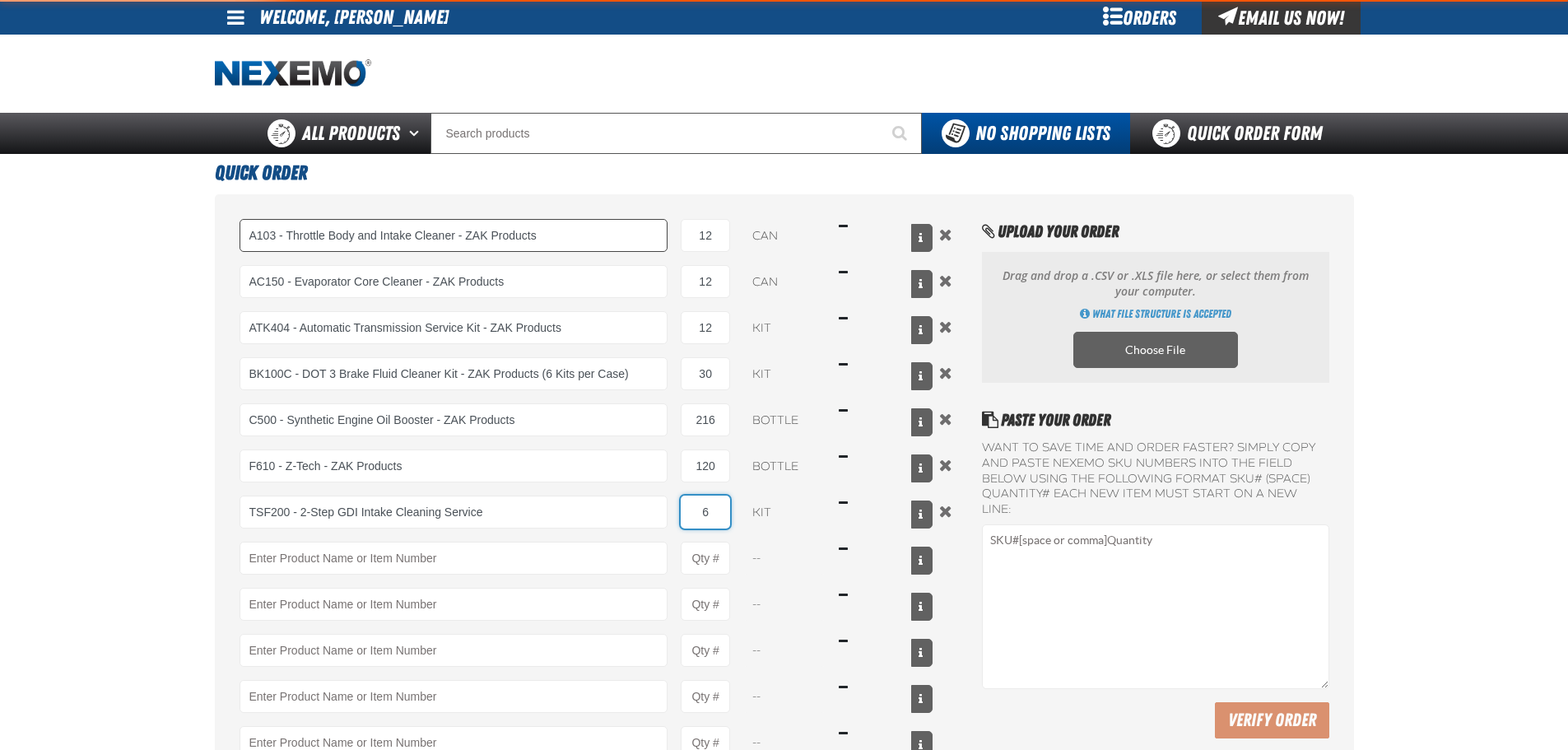
type input "6"
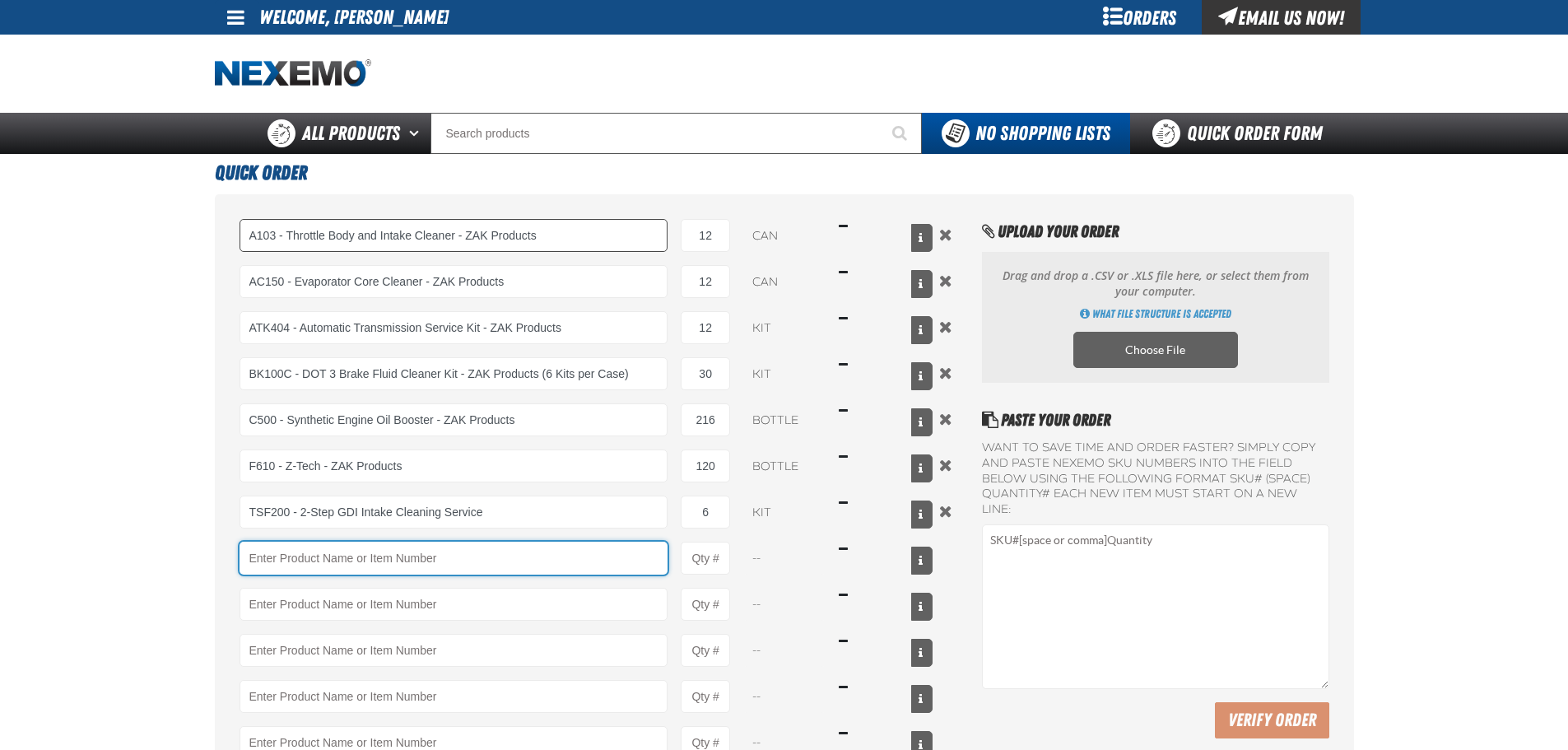
type input "W"
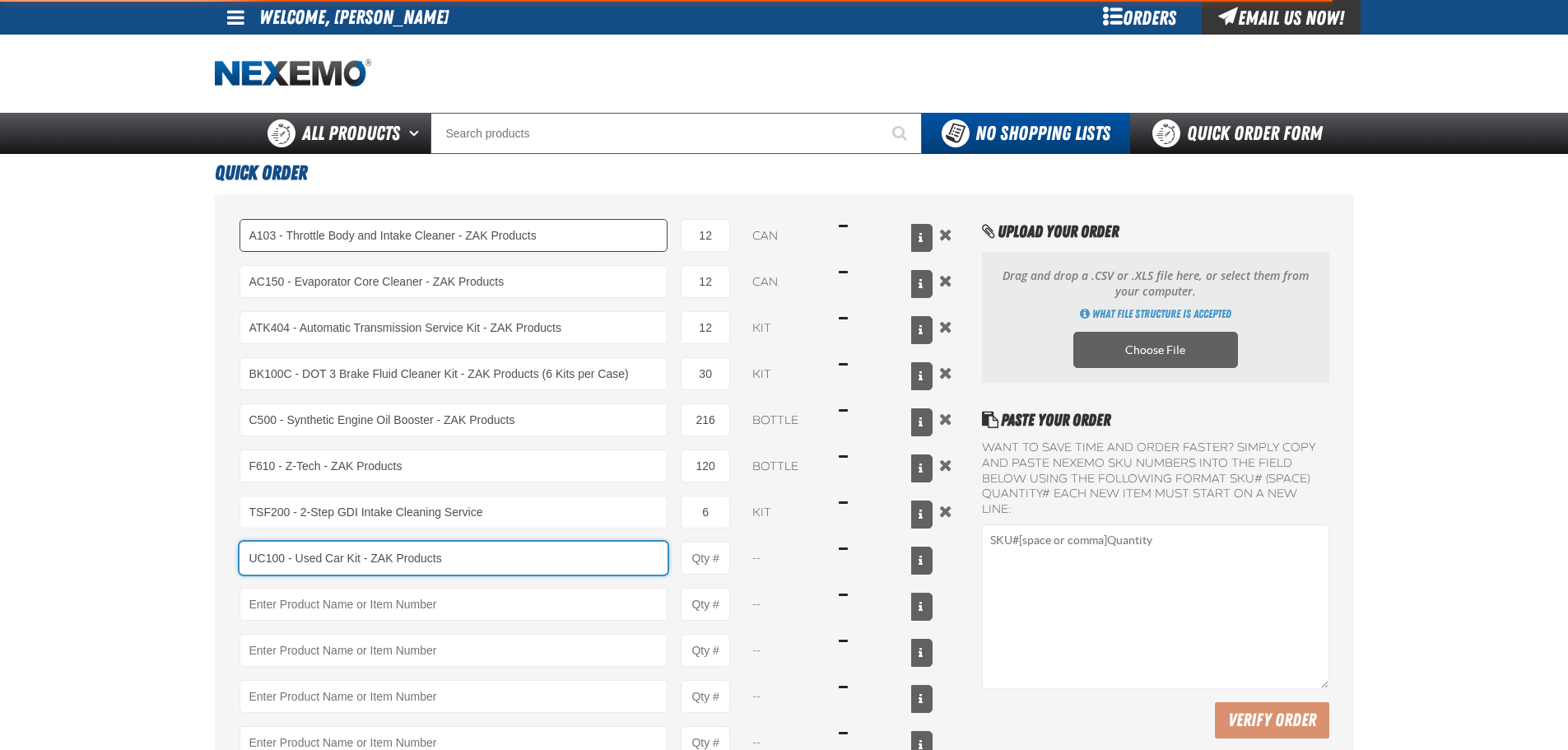
type input "UC100 - Used Car Kit - ZAK Products"
type input "1"
select select "kit"
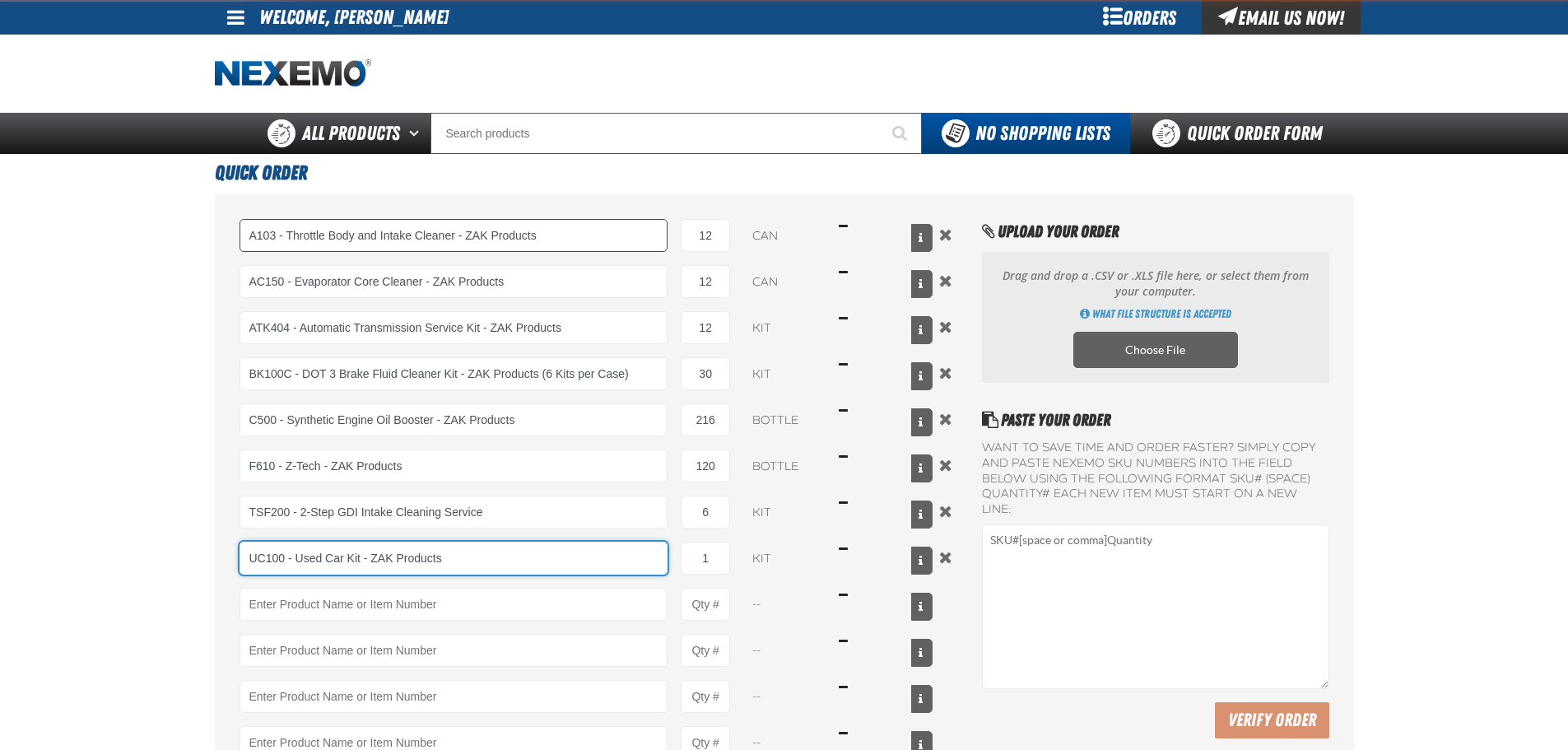
type input "UC100 - Used Car Kit - ZAK Products"
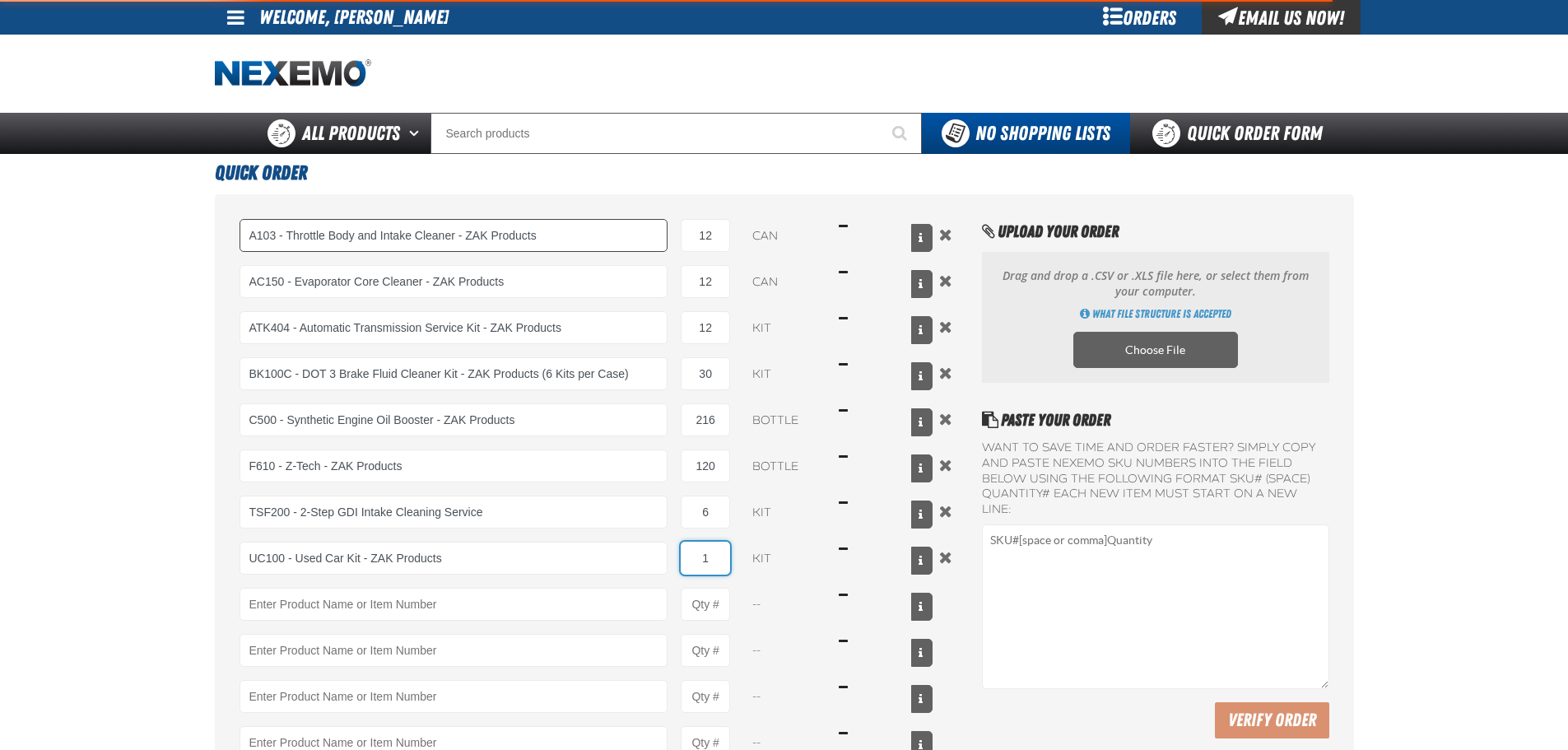
type input "6"
type input "UC100 - Used Car Kit - ZAK Products"
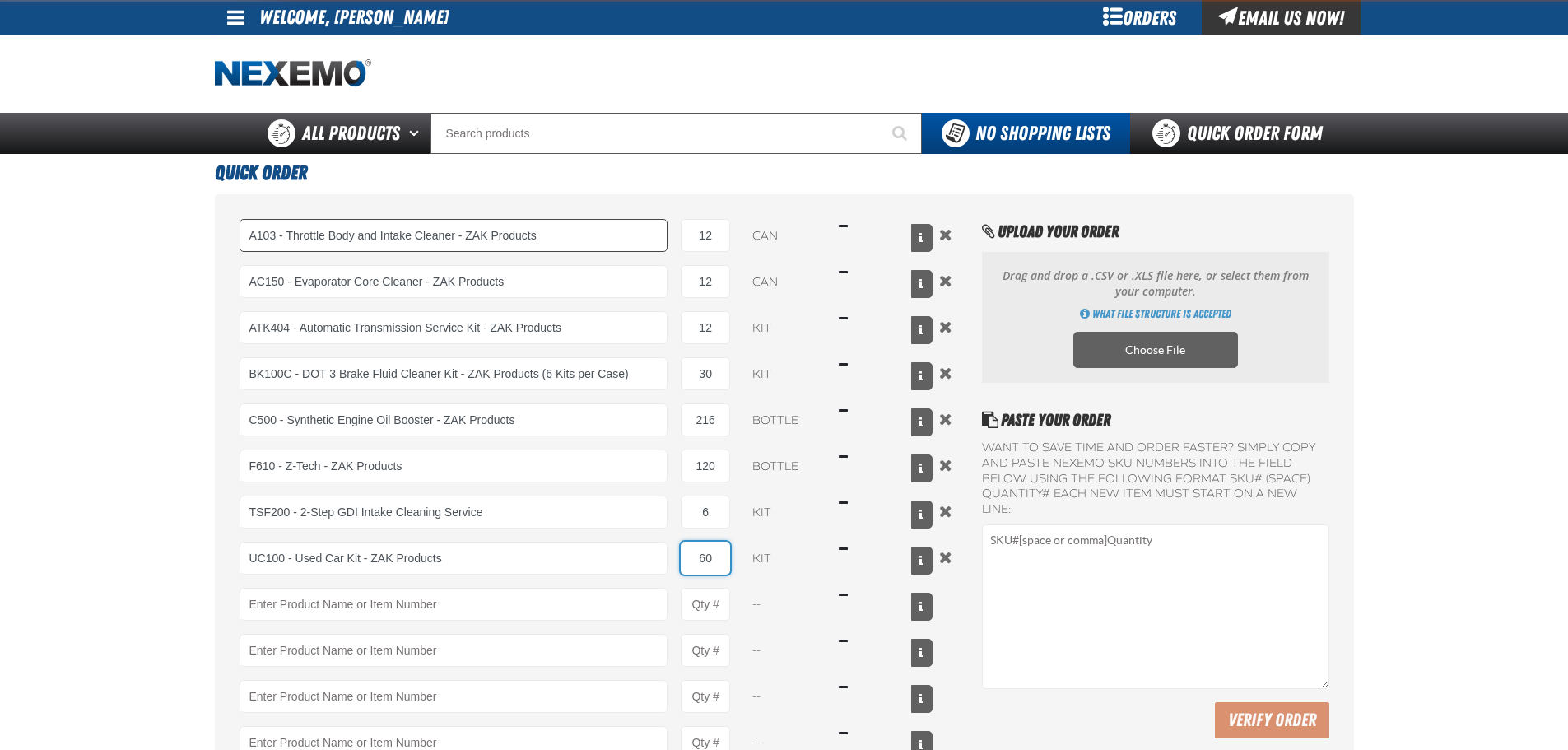
type input "60"
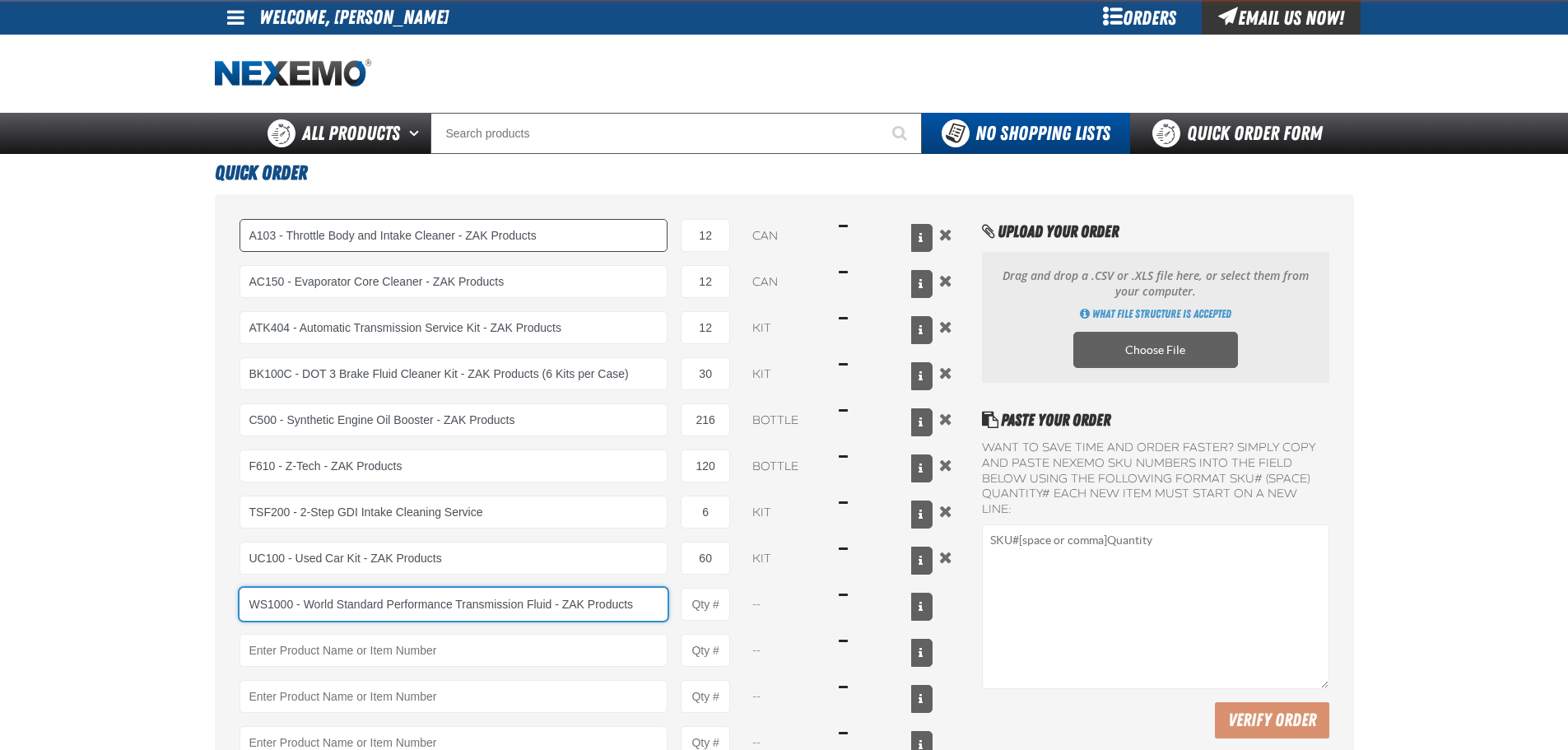
type input "WS1000 - World Standard Performance Transmission Fluid - ZAK Products"
type input "1"
select select "bottle"
type input "WS1000 - World Standard Performance Transmission Fluid - ZAK Products"
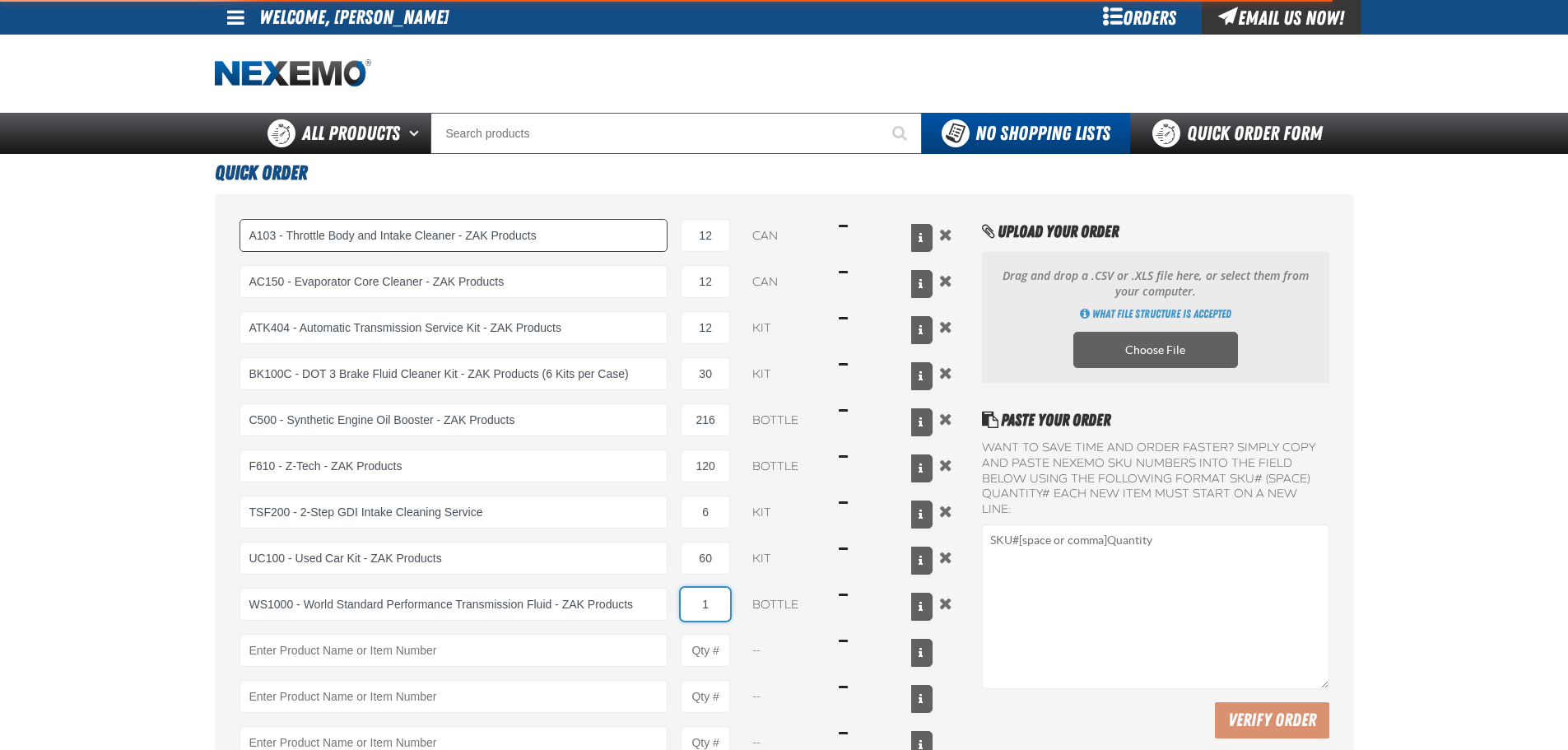
type input "12"
type input "WS1000 - World Standard Performance Transmission Fluid - ZAK Products"
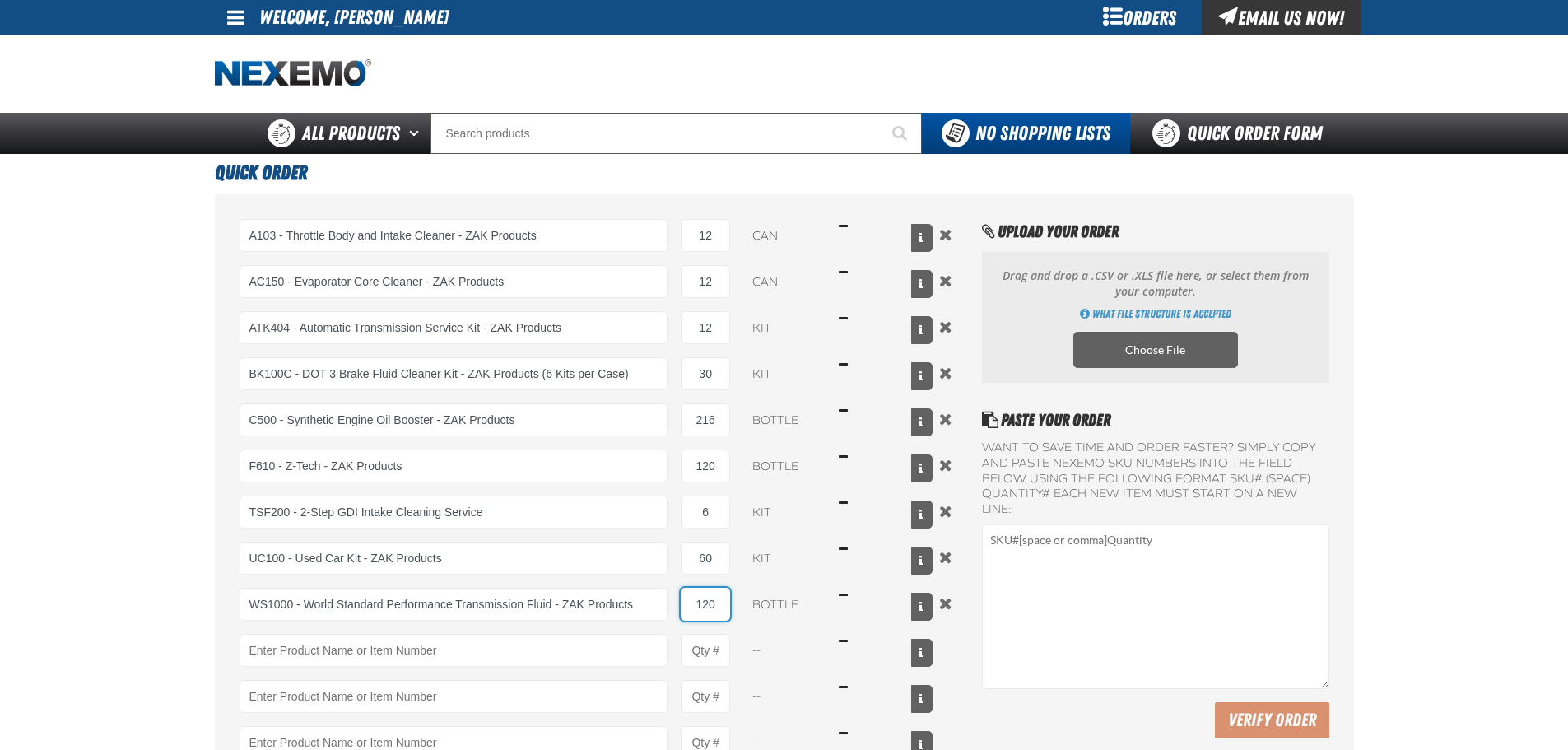
type input "120"
click at [143, 439] on main "Quick Order A103 - Throttle Body and Intake Cleaner - ZAK Products A103 - Throt…" at bounding box center [784, 551] width 1568 height 796
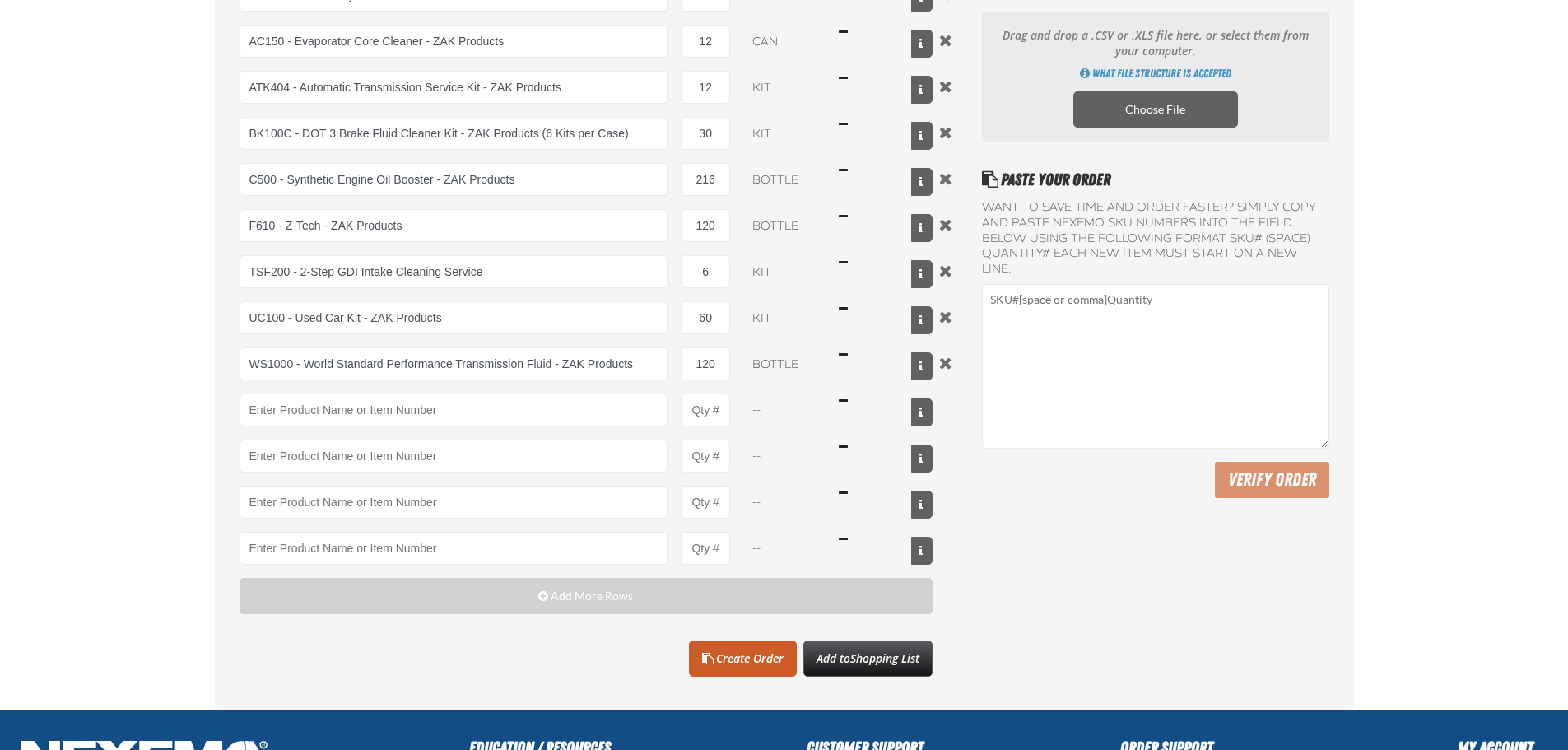
scroll to position [474, 0]
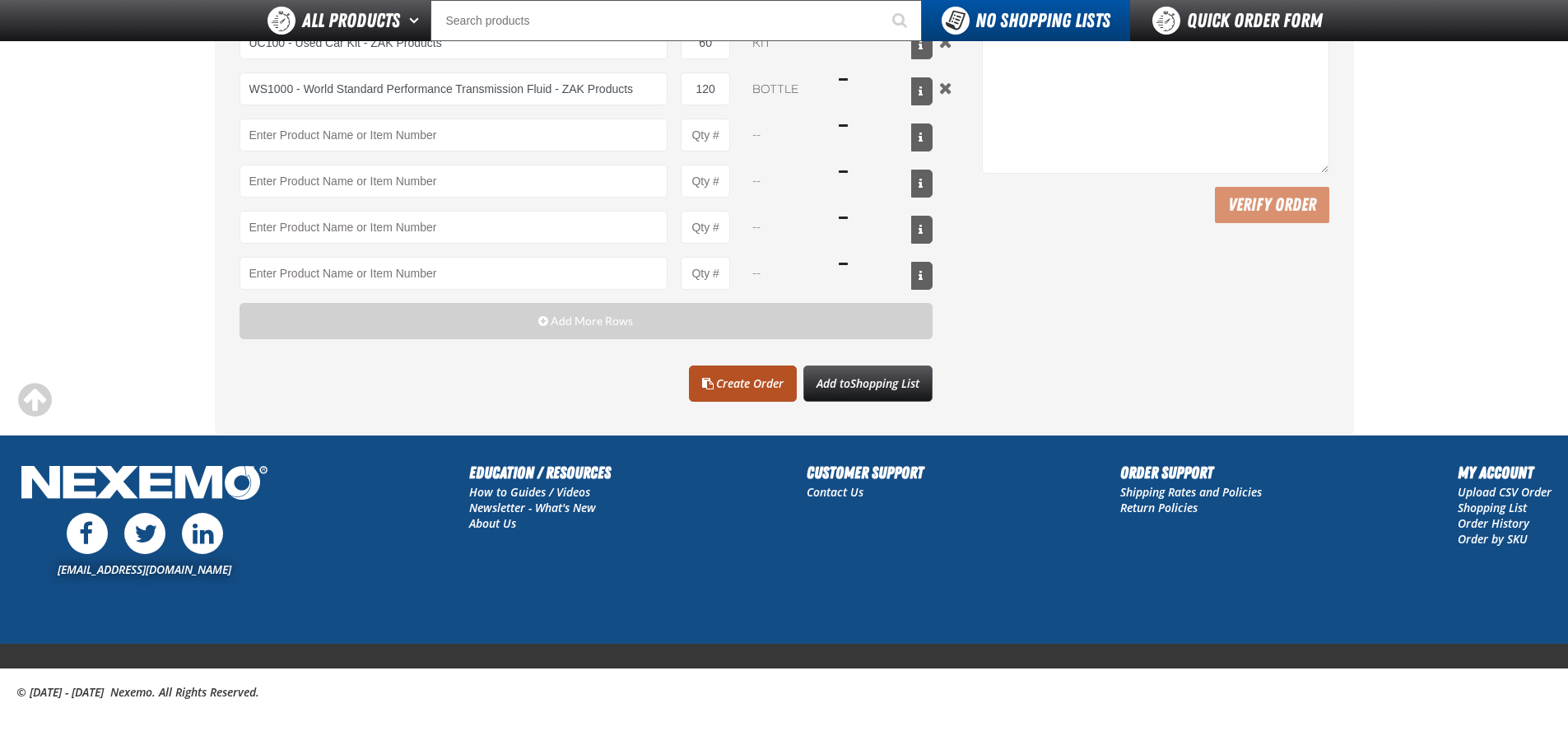
click at [753, 373] on link "Create Order" at bounding box center [743, 384] width 108 height 36
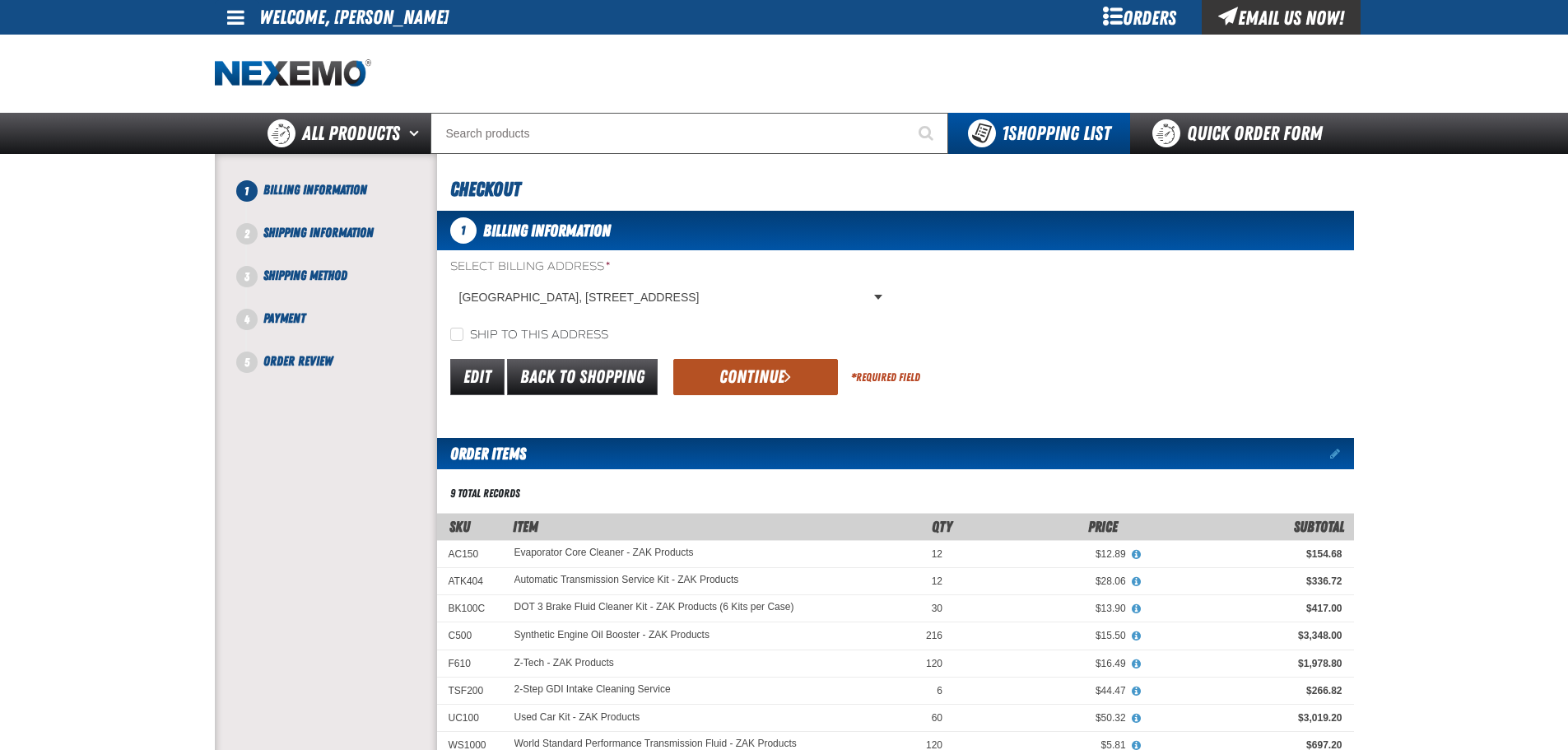
click at [779, 365] on button "Continue" at bounding box center [755, 377] width 164 height 36
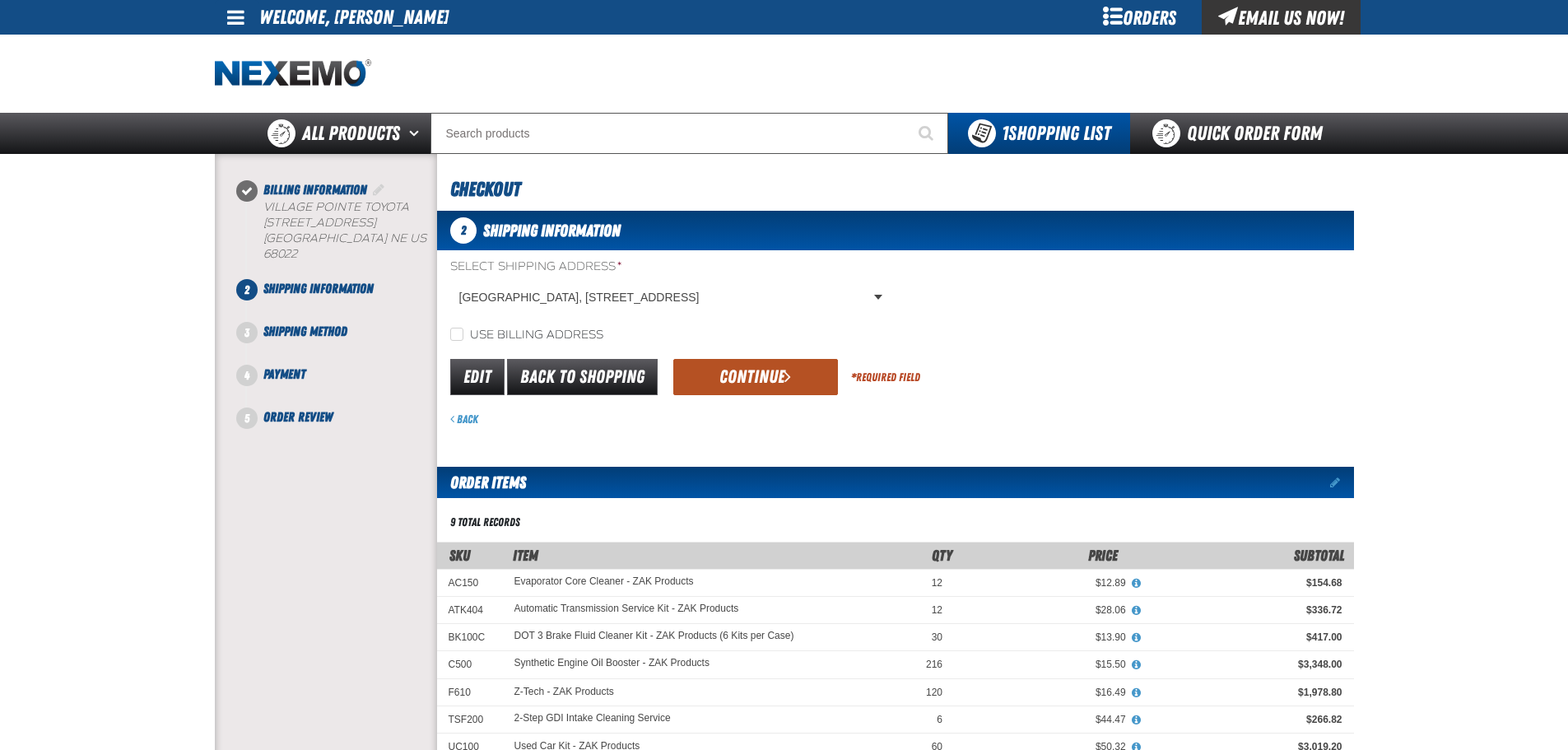
click at [730, 377] on button "Continue" at bounding box center [755, 377] width 164 height 36
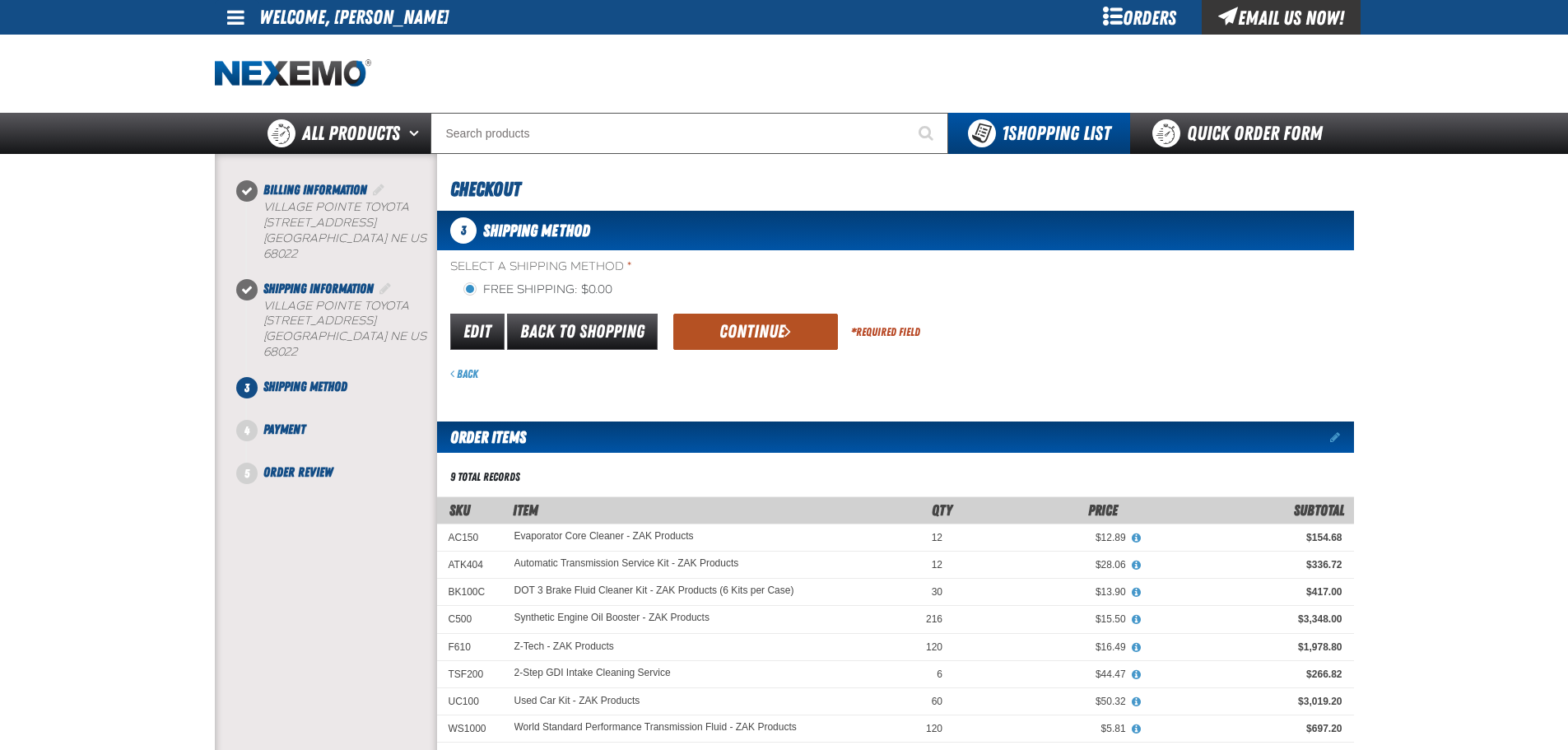
click at [727, 317] on button "Continue" at bounding box center [755, 331] width 164 height 36
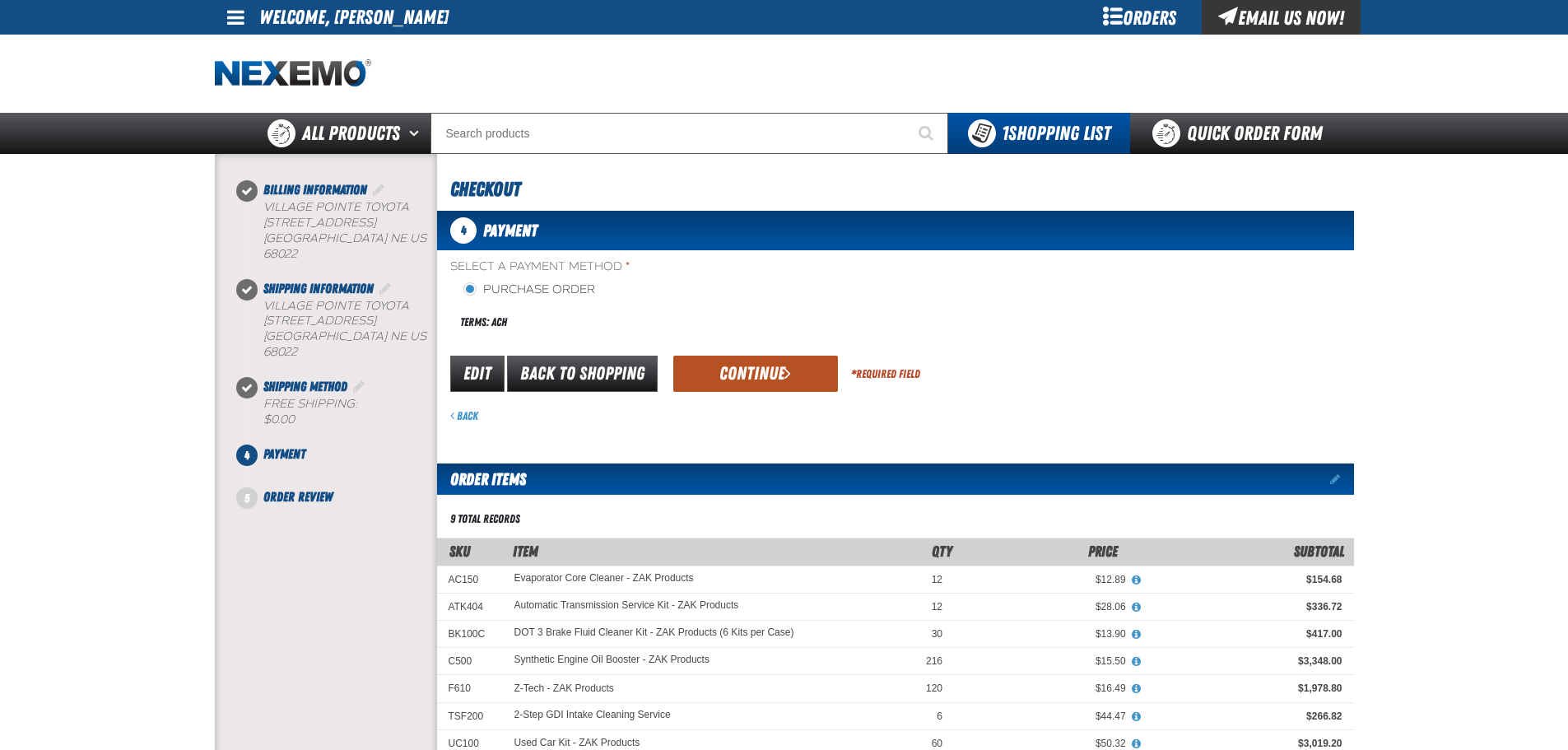
click at [745, 368] on button "Continue" at bounding box center [755, 374] width 164 height 36
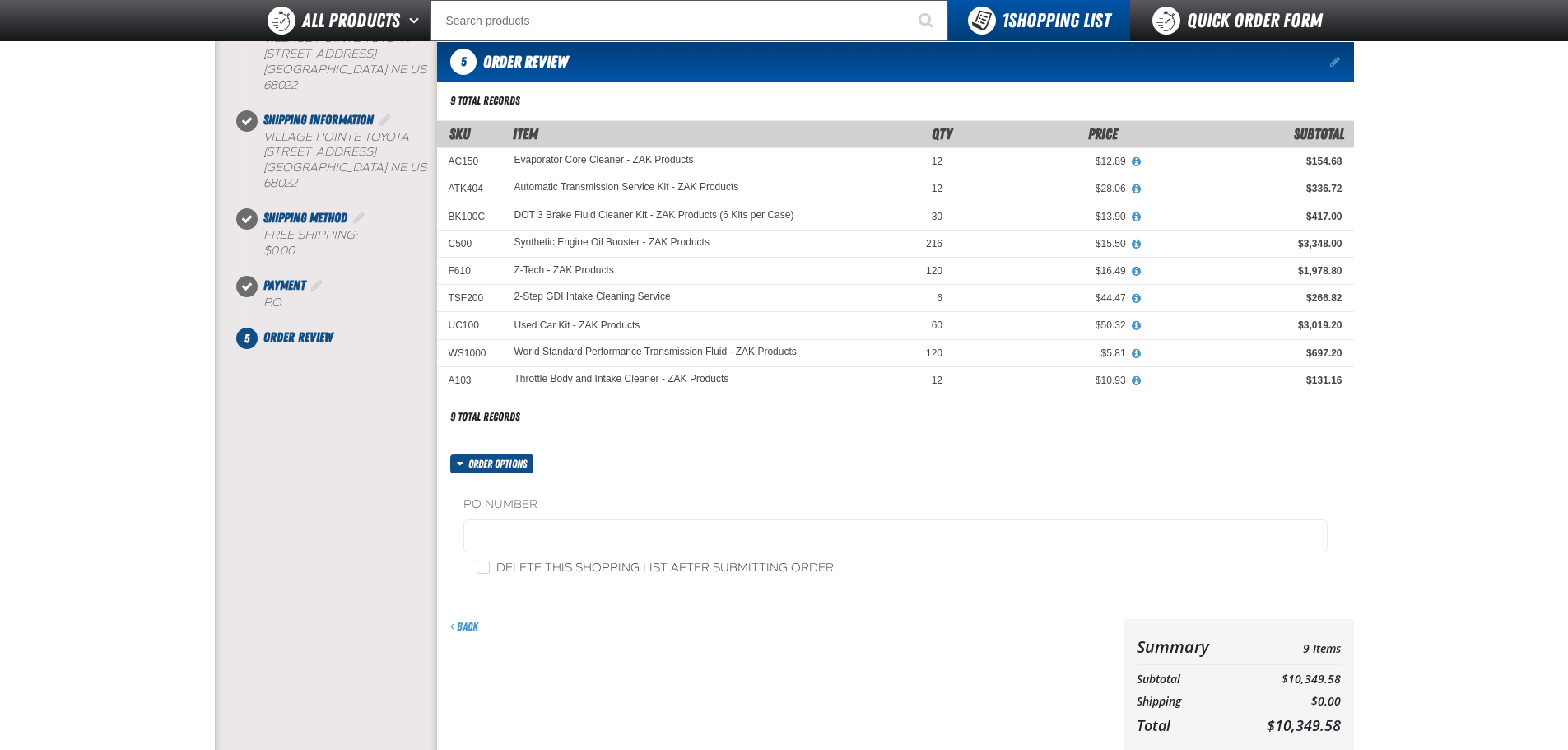
scroll to position [330, 0]
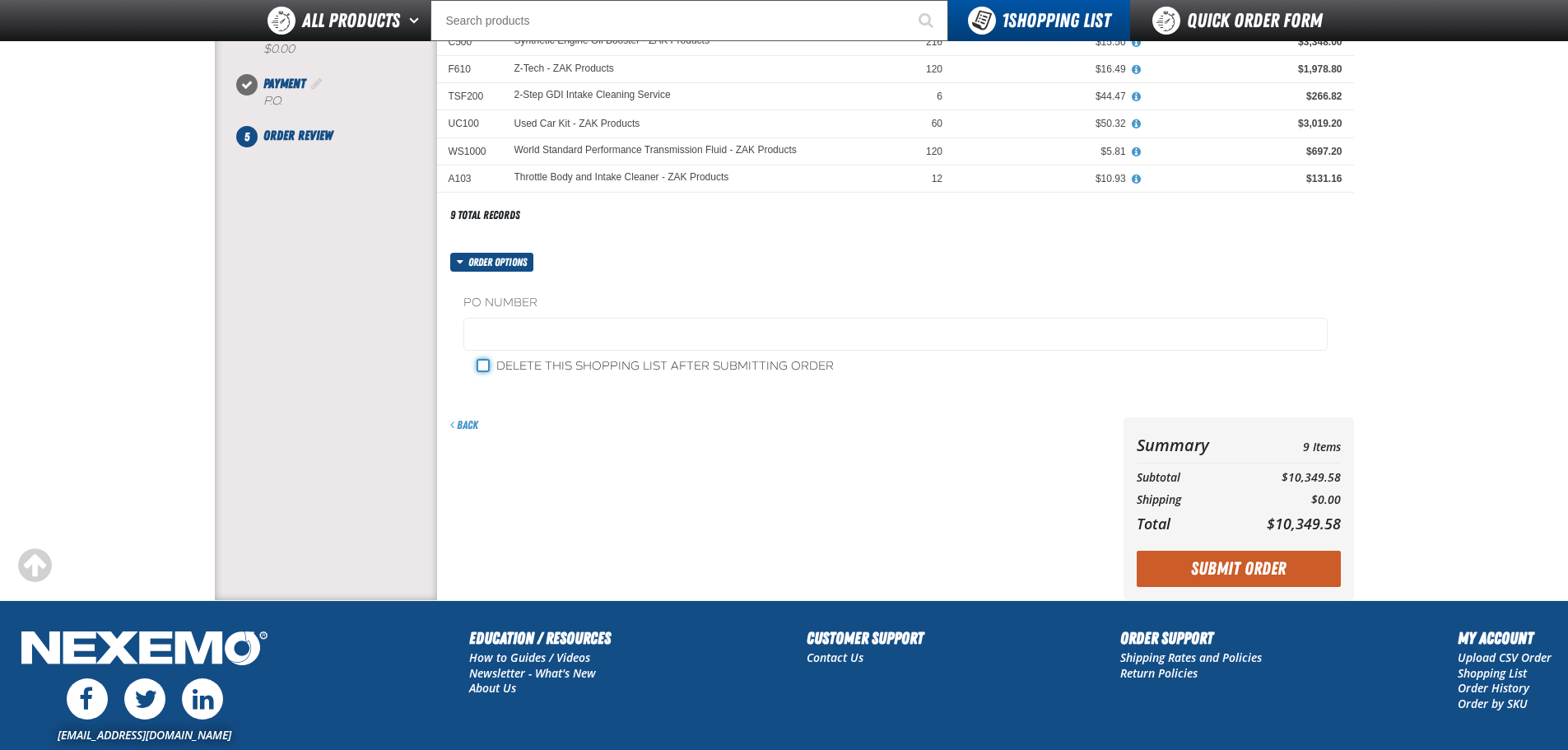
click at [478, 365] on input "Delete this shopping list after submitting order" at bounding box center [483, 366] width 13 height 13
checkbox input "true"
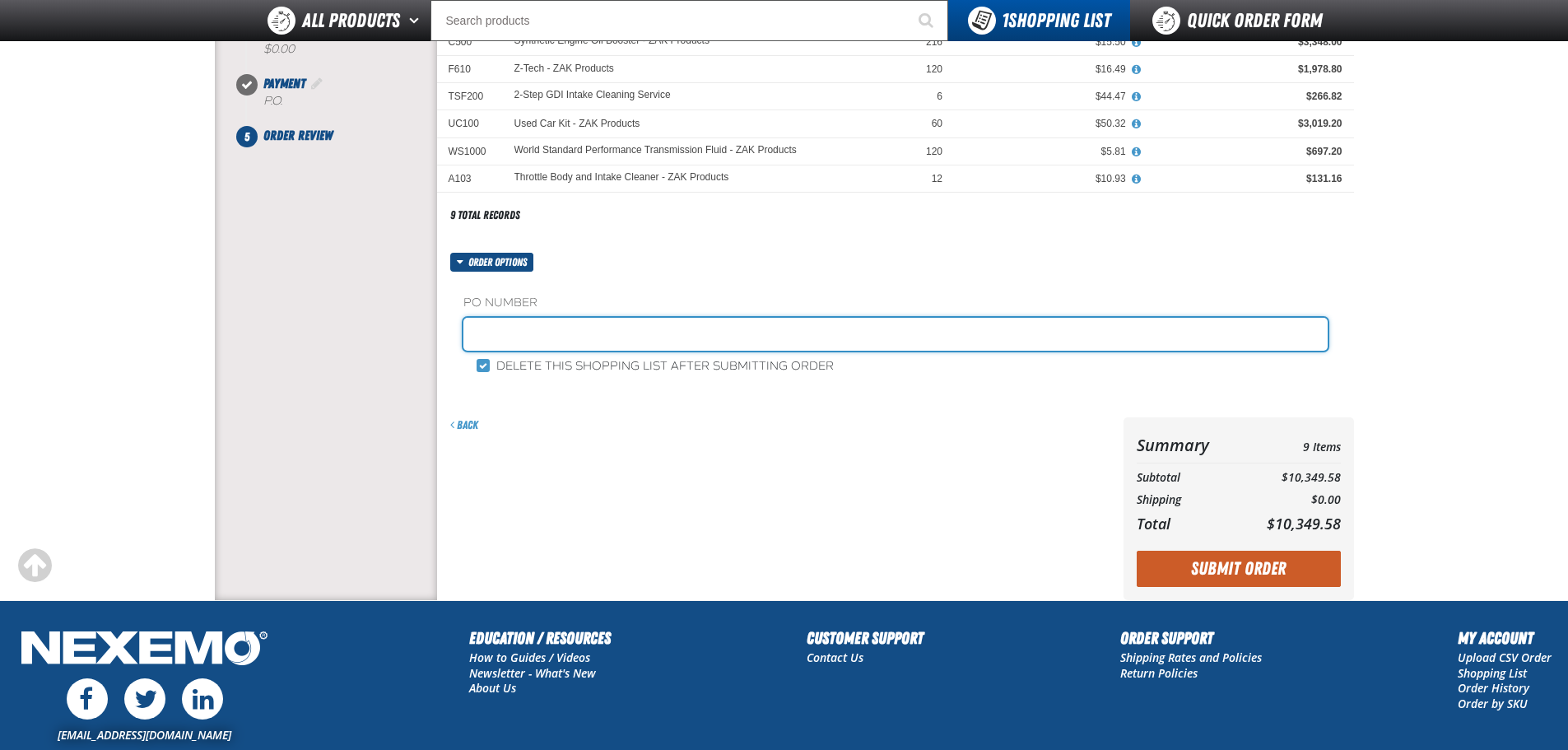
click at [517, 340] on input "text" at bounding box center [895, 334] width 864 height 33
type input "0"
type input "08SEP25 STK"
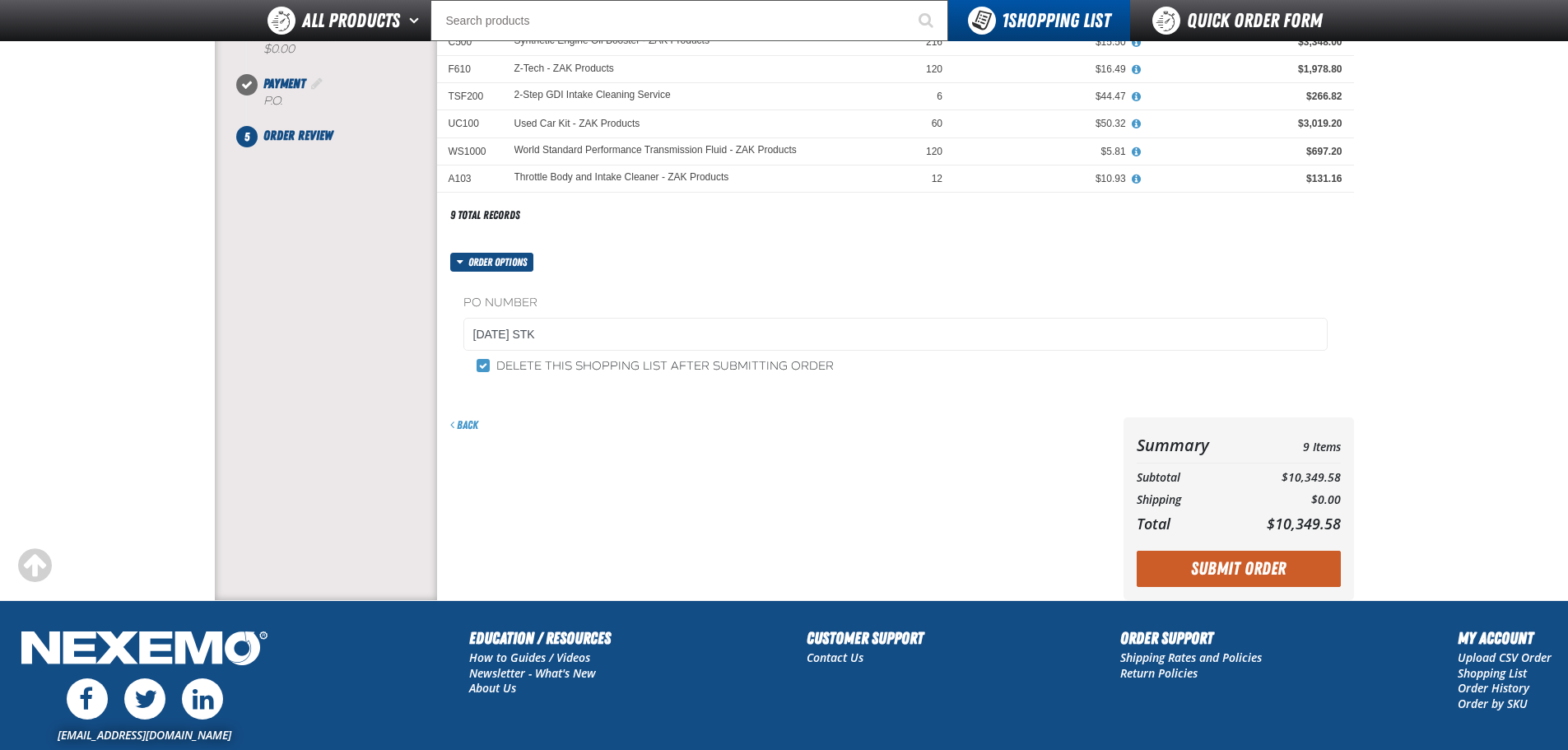
click at [671, 269] on div "Order options PO Number 08SEP25 STK Delete this shopping list after submitting …" at bounding box center [895, 324] width 917 height 145
click at [674, 419] on div "Back" at bounding box center [780, 425] width 660 height 15
click at [1233, 569] on button "Submit Order" at bounding box center [1238, 569] width 204 height 36
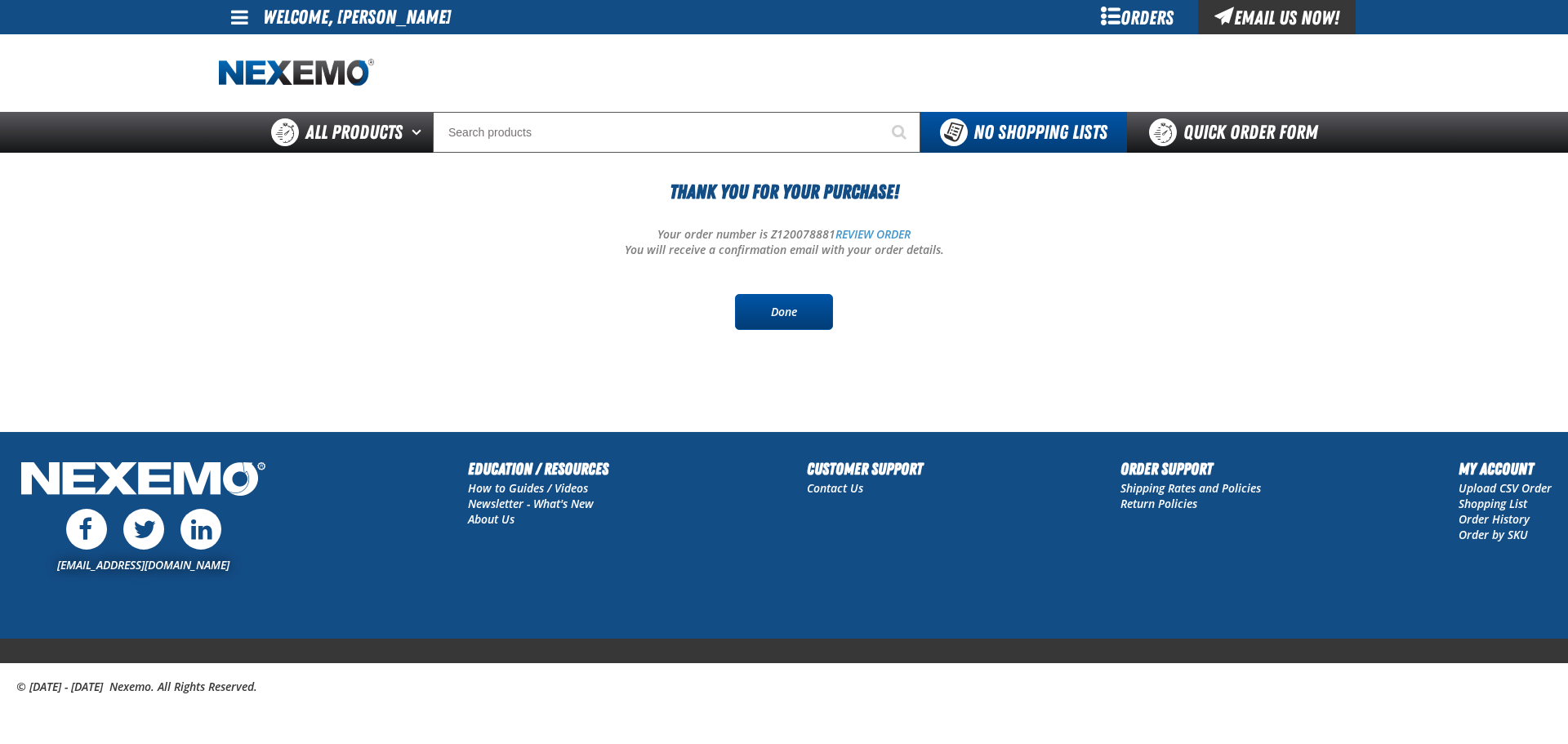
click at [774, 311] on link "Done" at bounding box center [784, 312] width 98 height 36
